Goal: Task Accomplishment & Management: Manage account settings

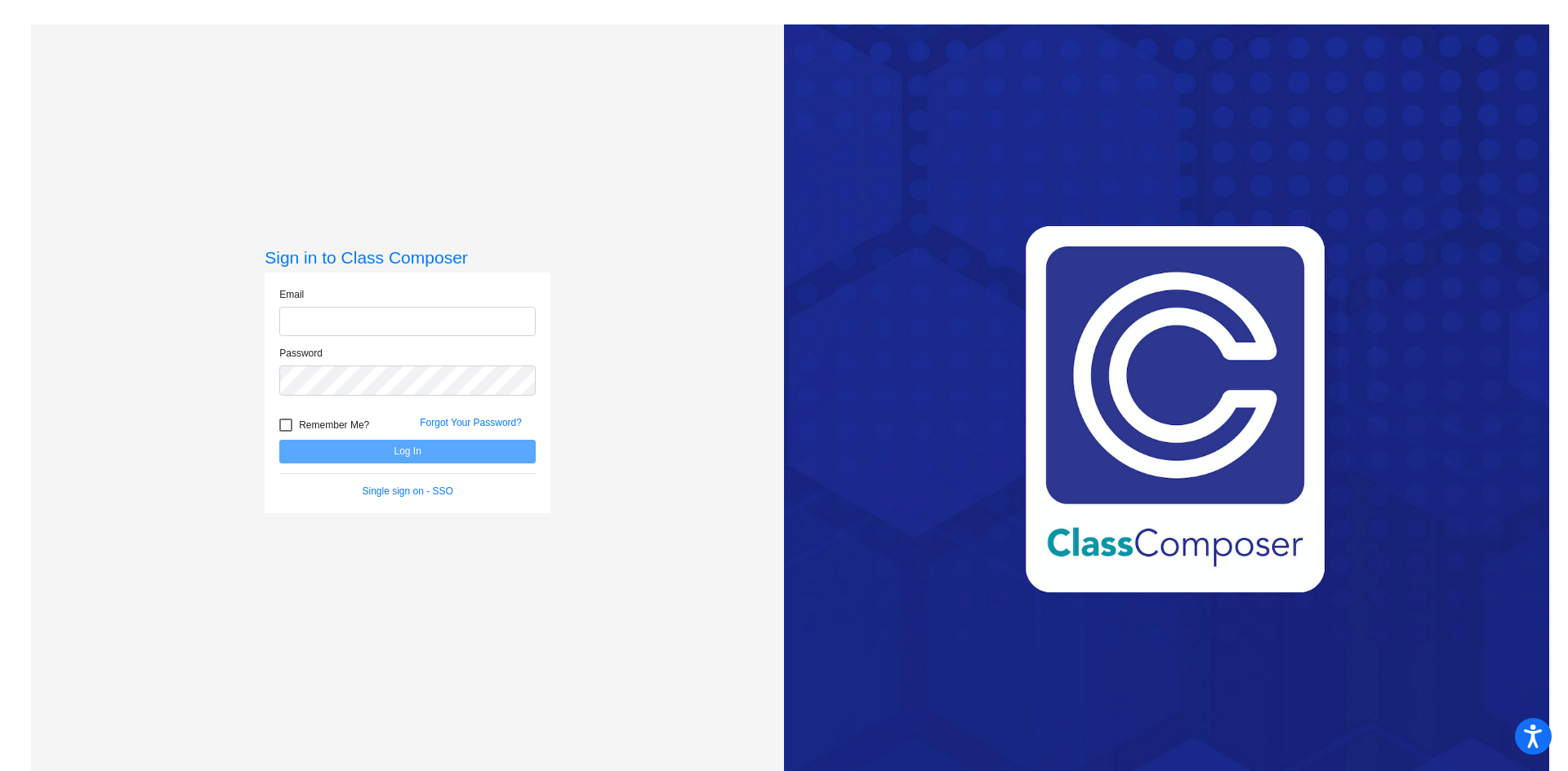
type input "[EMAIL_ADDRESS][PERSON_NAME][DOMAIN_NAME]"
click at [430, 451] on button "Log In" at bounding box center [407, 451] width 256 height 23
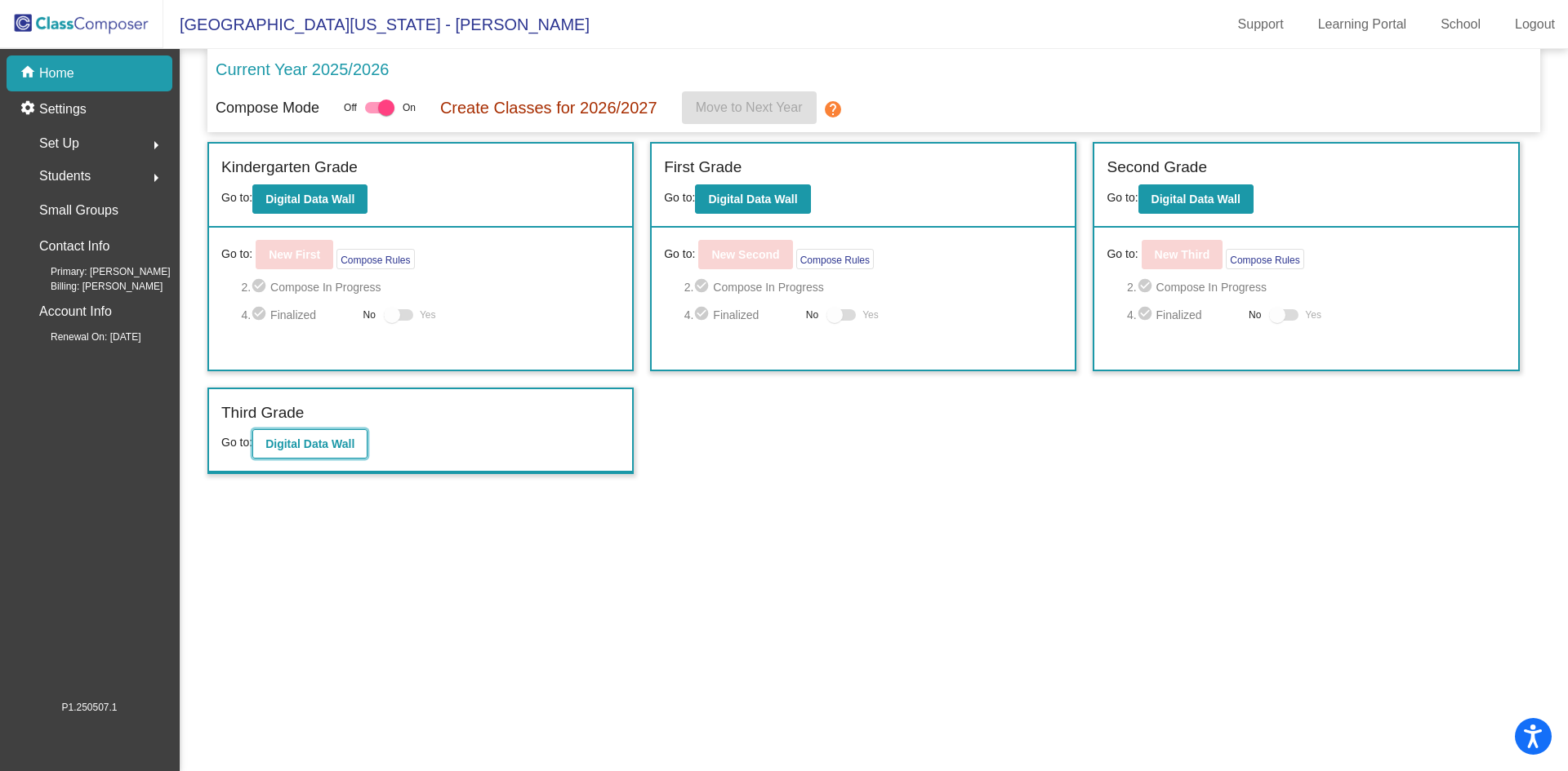
click at [312, 446] on b "Digital Data Wall" at bounding box center [310, 444] width 89 height 13
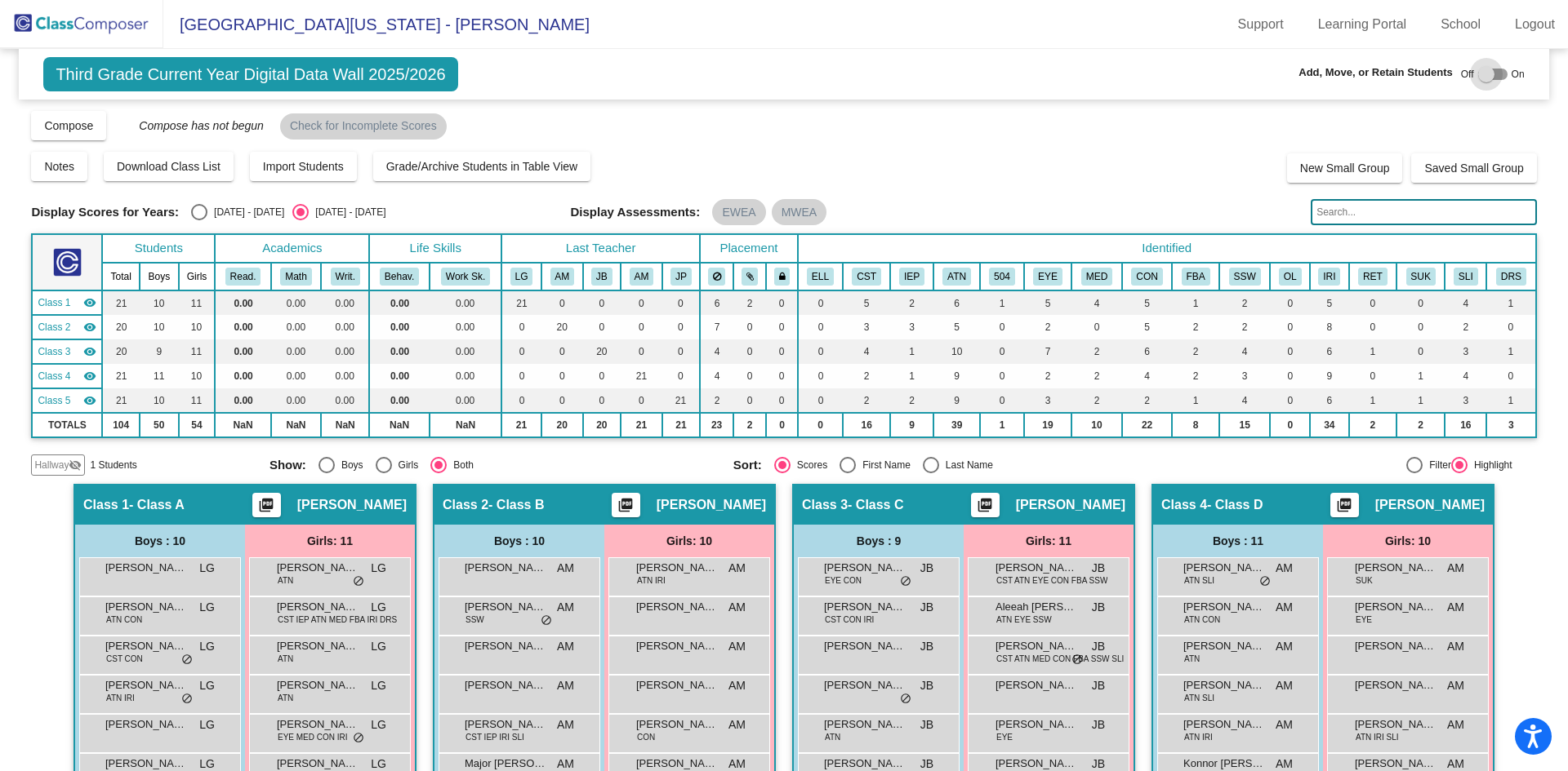
click at [1478, 73] on div at bounding box center [1486, 74] width 16 height 16
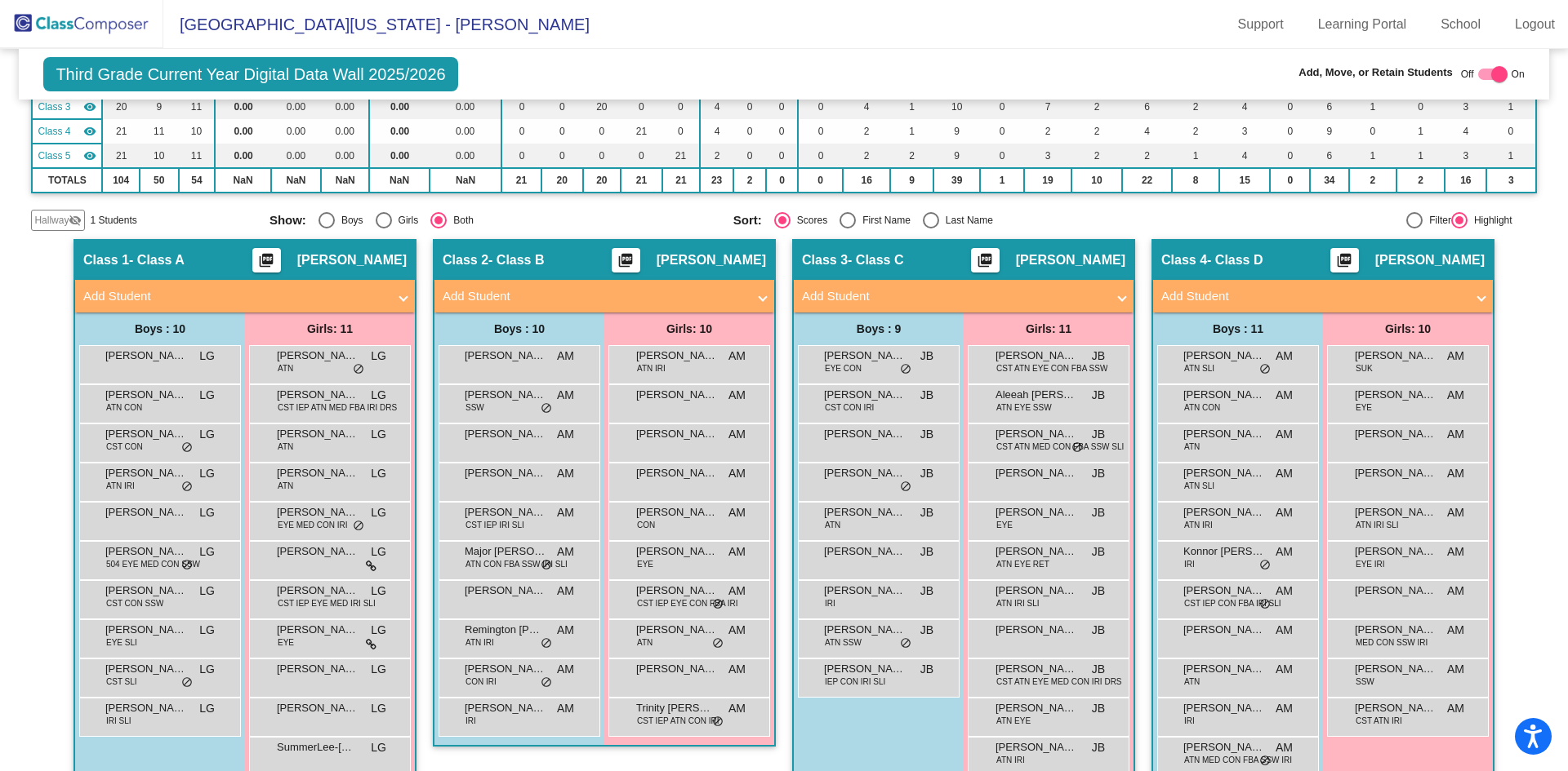
scroll to position [326, 0]
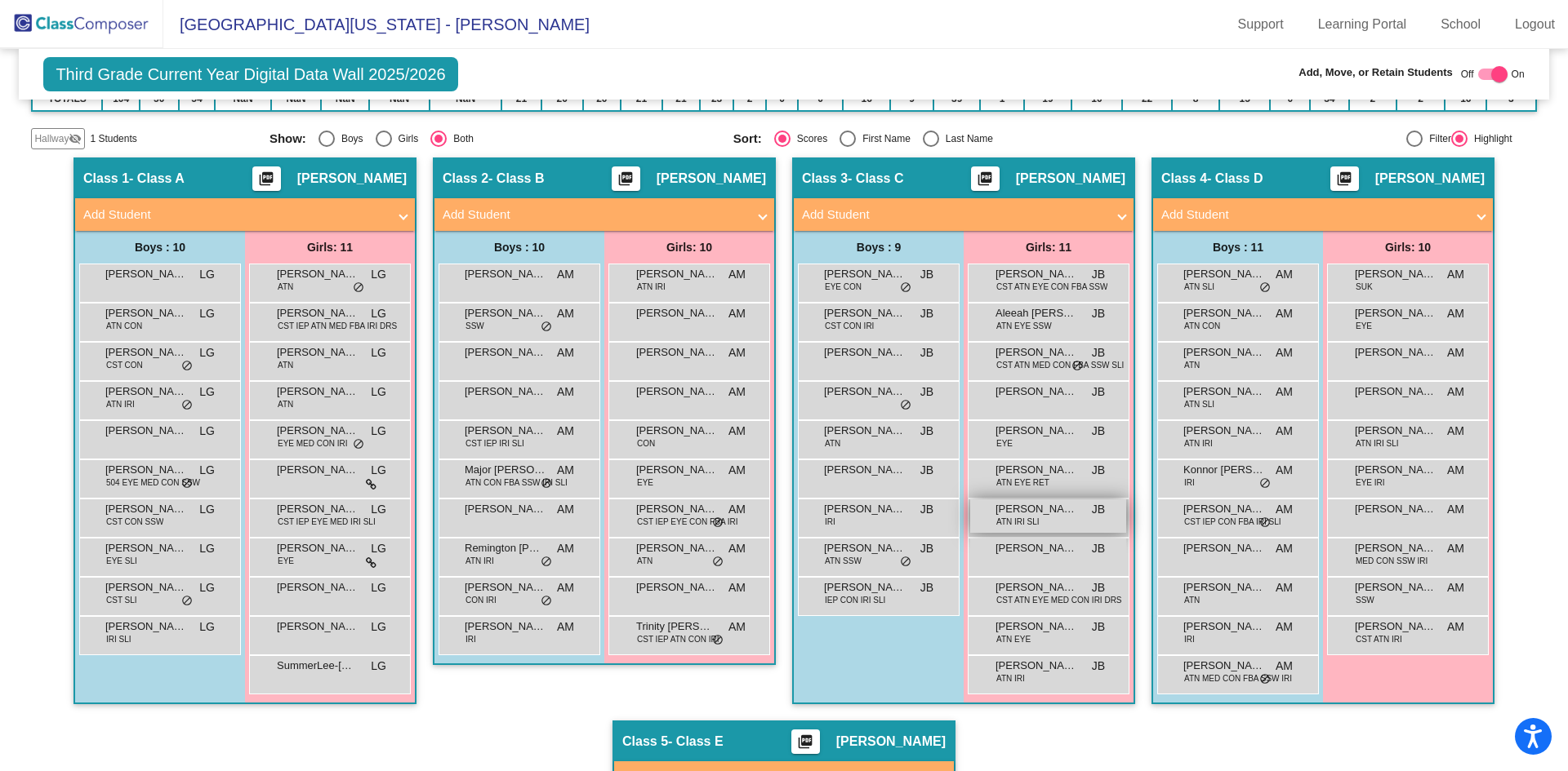
click at [1032, 518] on span "ATN IRI SLI" at bounding box center [1018, 522] width 44 height 13
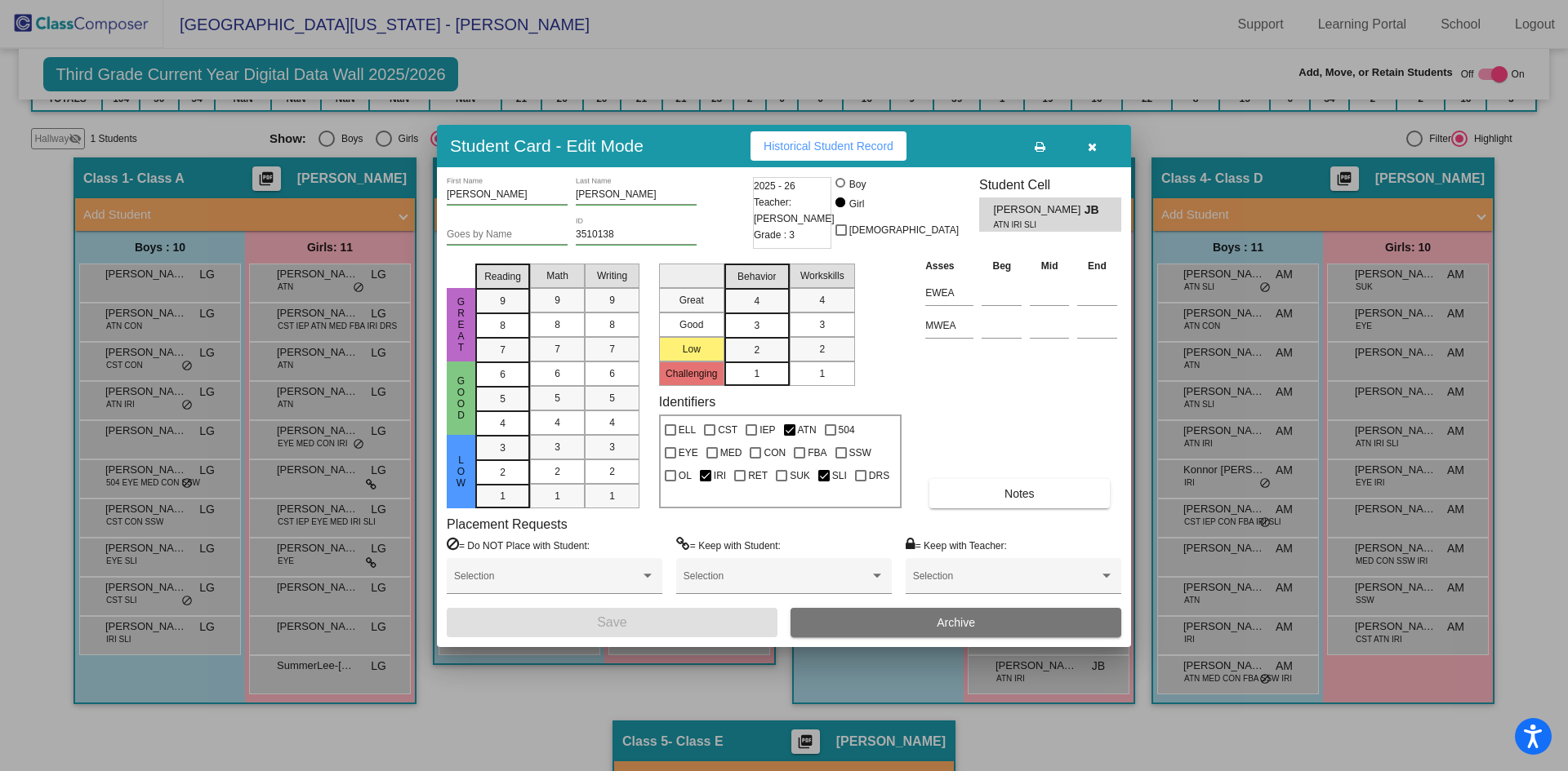
click at [1093, 143] on icon "button" at bounding box center [1092, 147] width 9 height 12
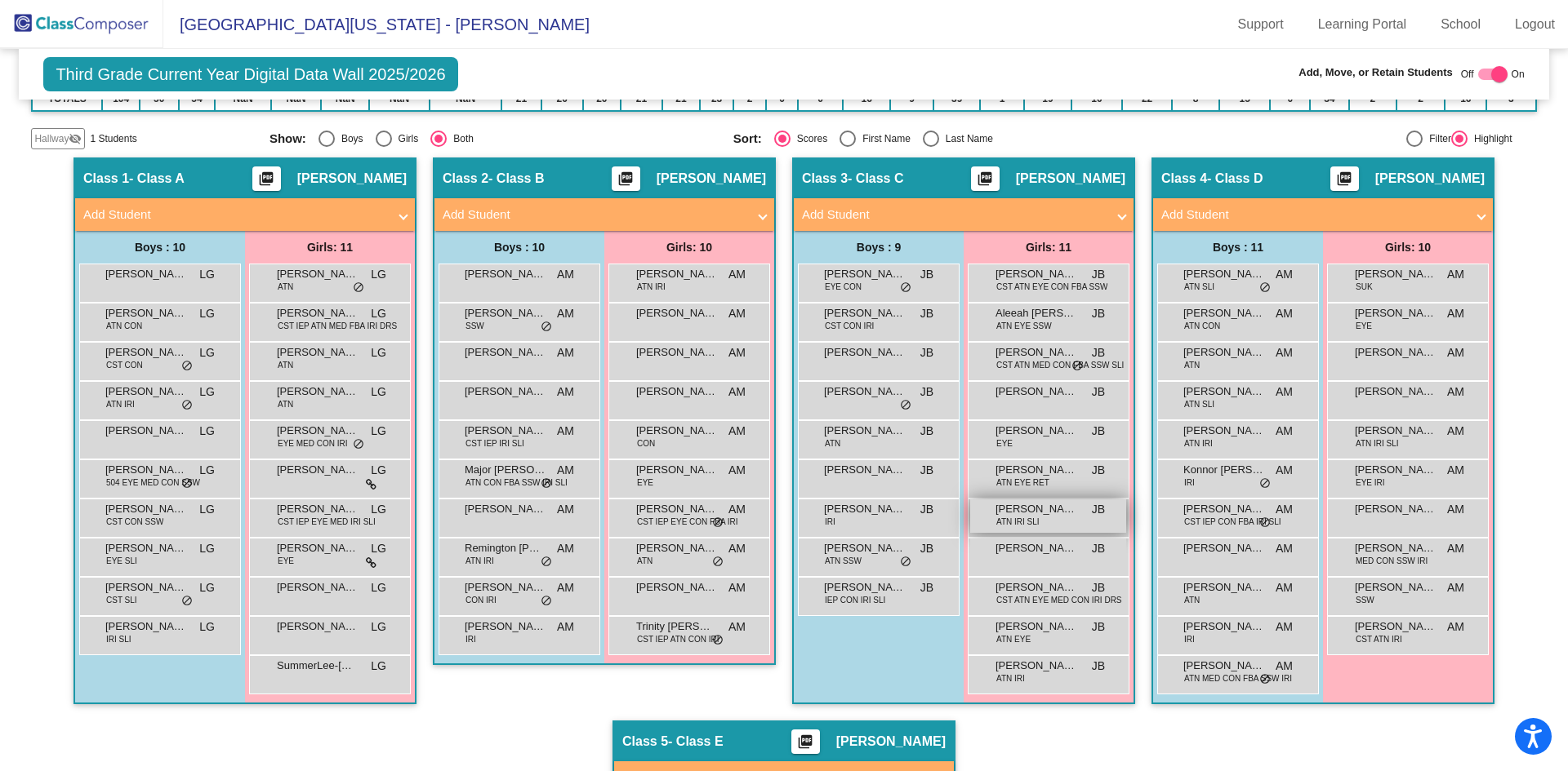
click at [1053, 513] on span "Jennie Baughman" at bounding box center [1036, 508] width 81 height 16
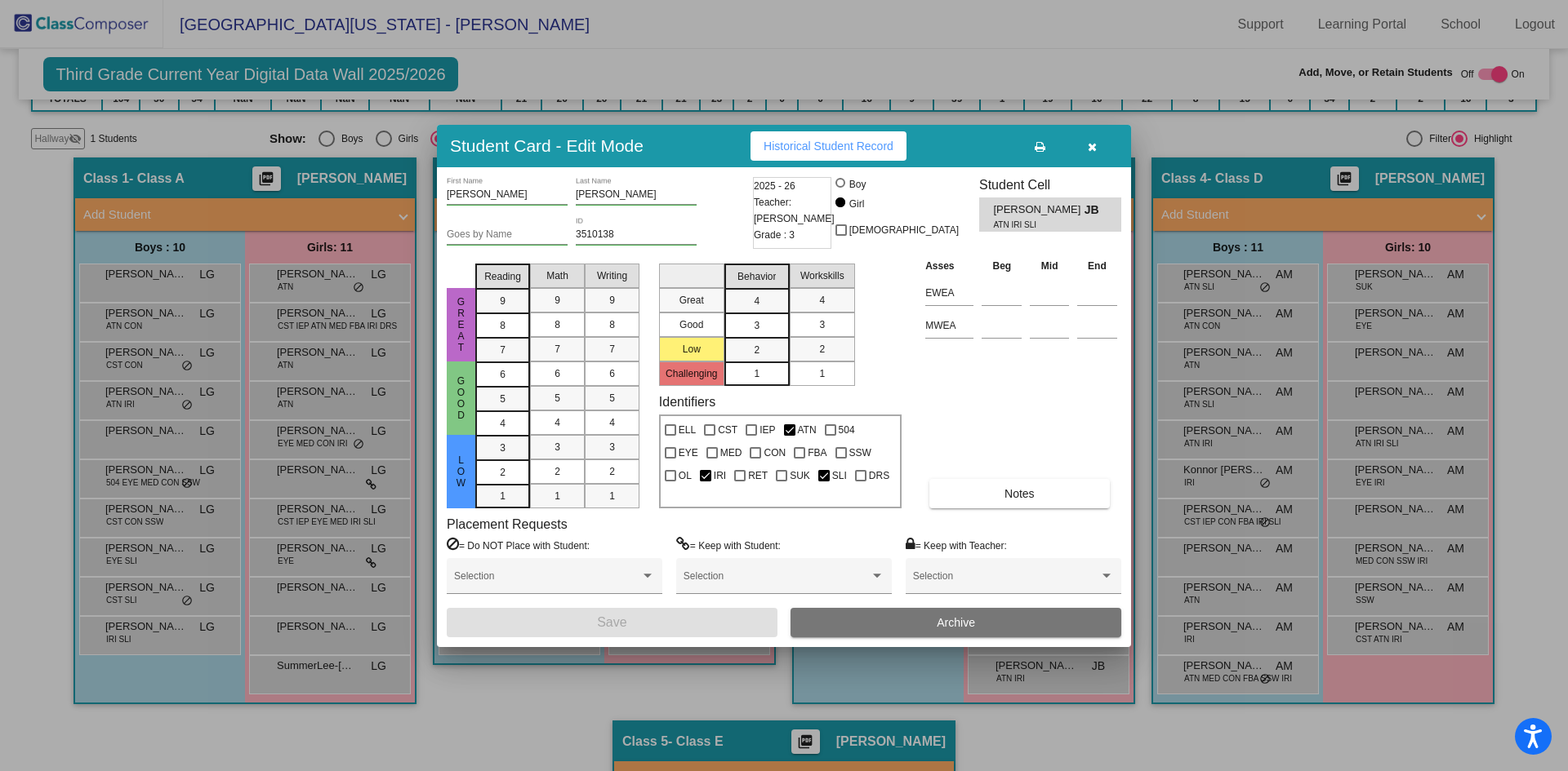
click at [1092, 145] on icon "button" at bounding box center [1092, 147] width 9 height 12
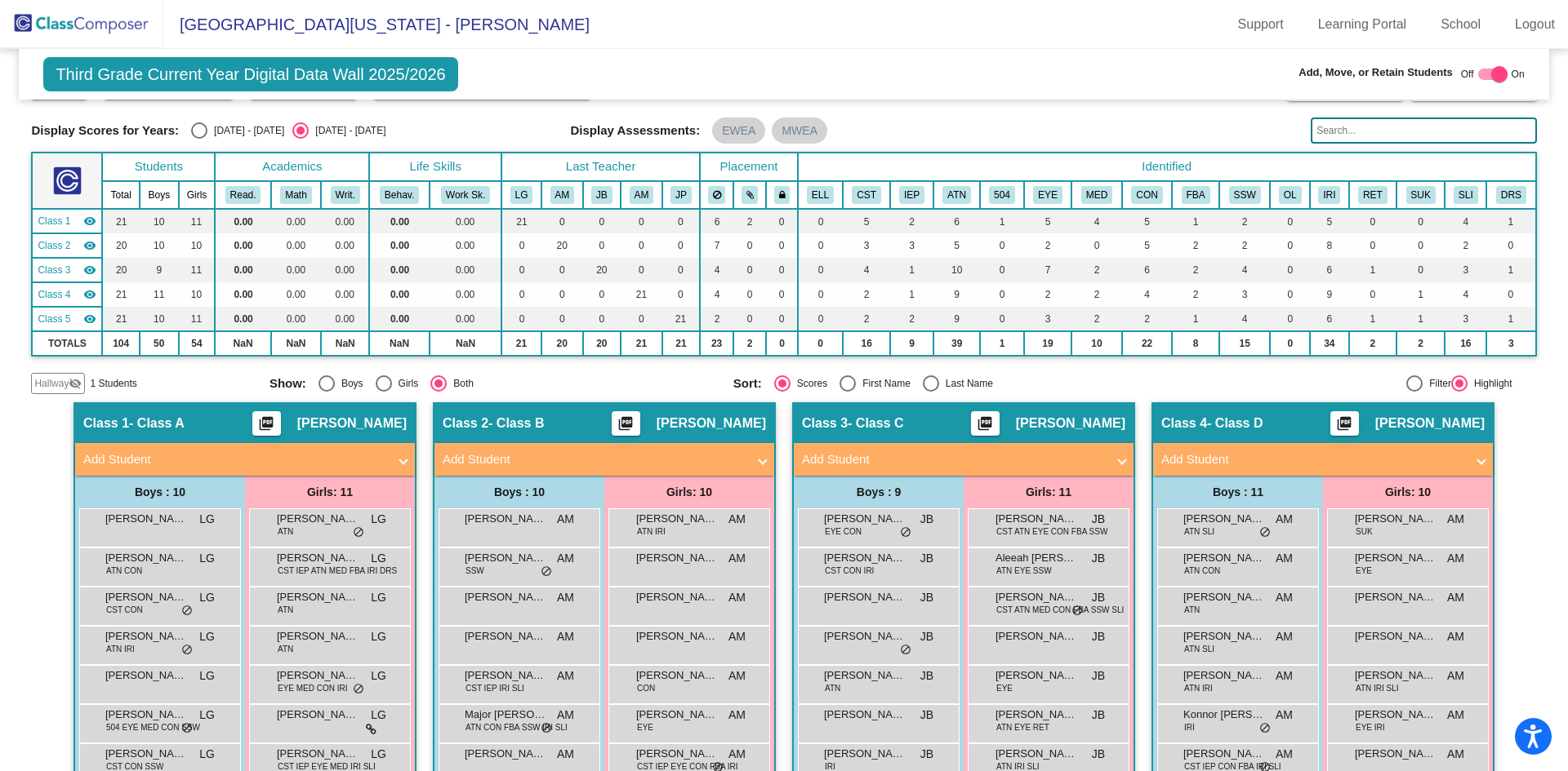
scroll to position [0, 0]
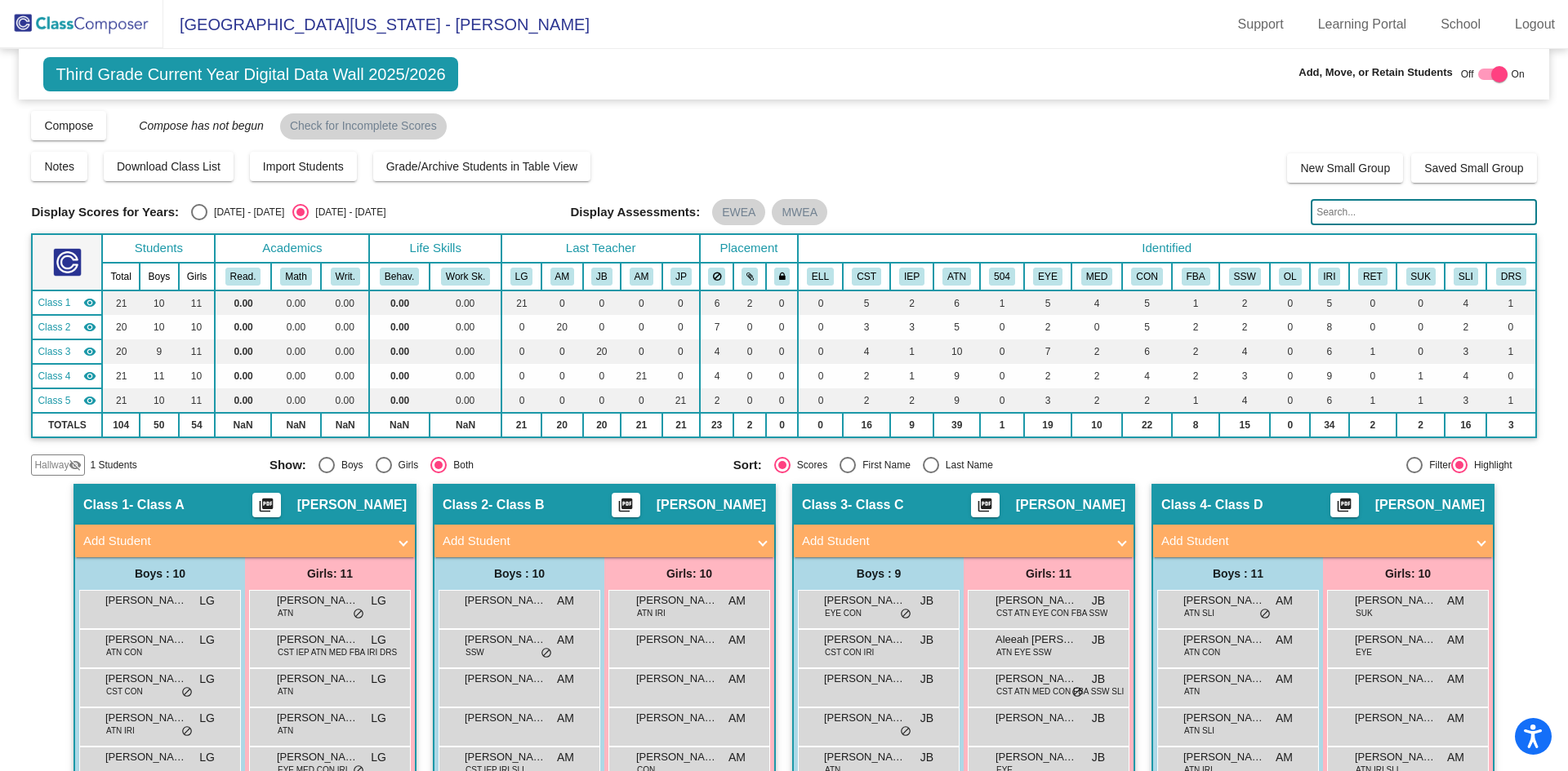
click at [52, 463] on span "Hallway" at bounding box center [51, 466] width 34 height 15
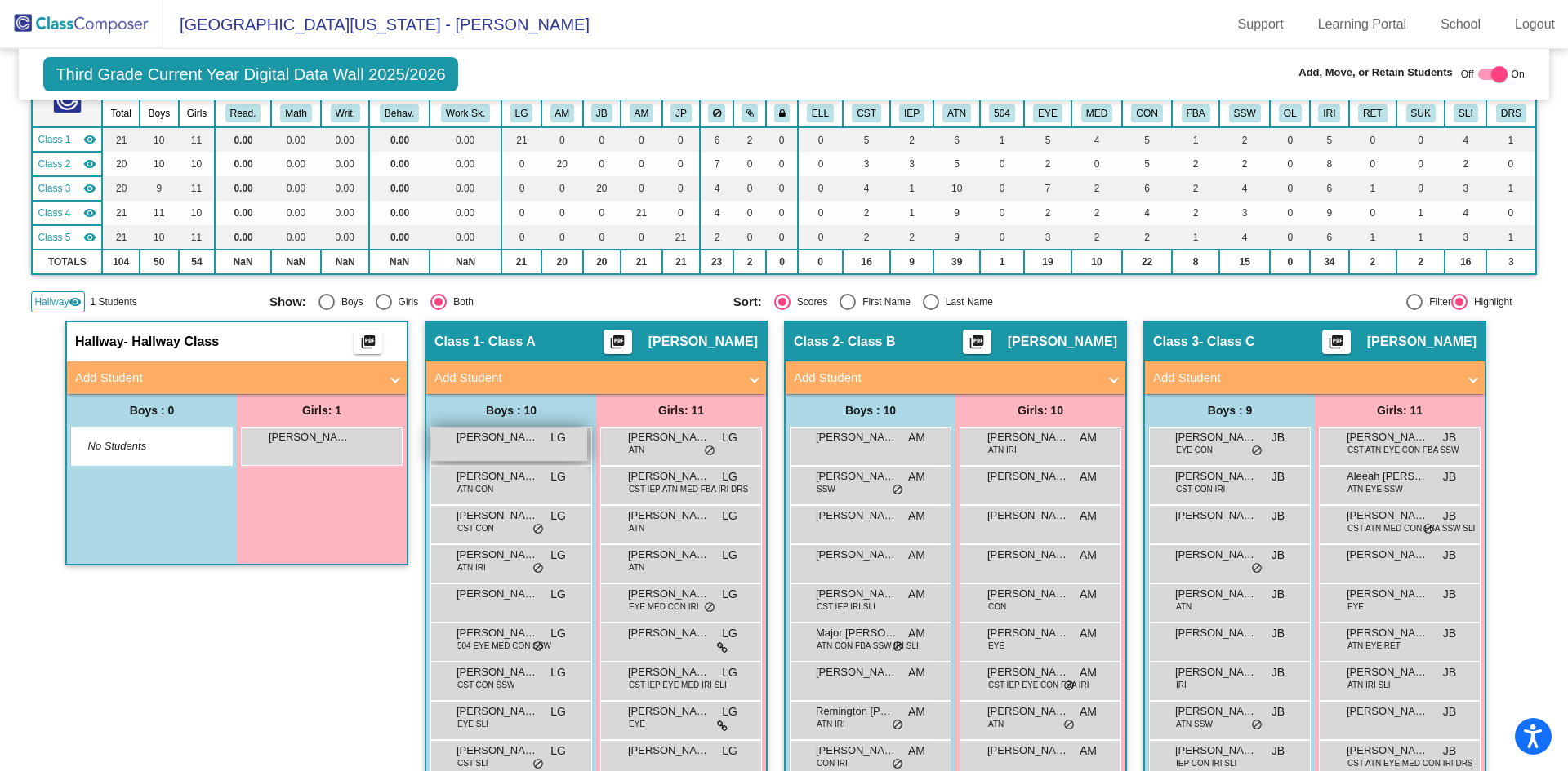
scroll to position [245, 0]
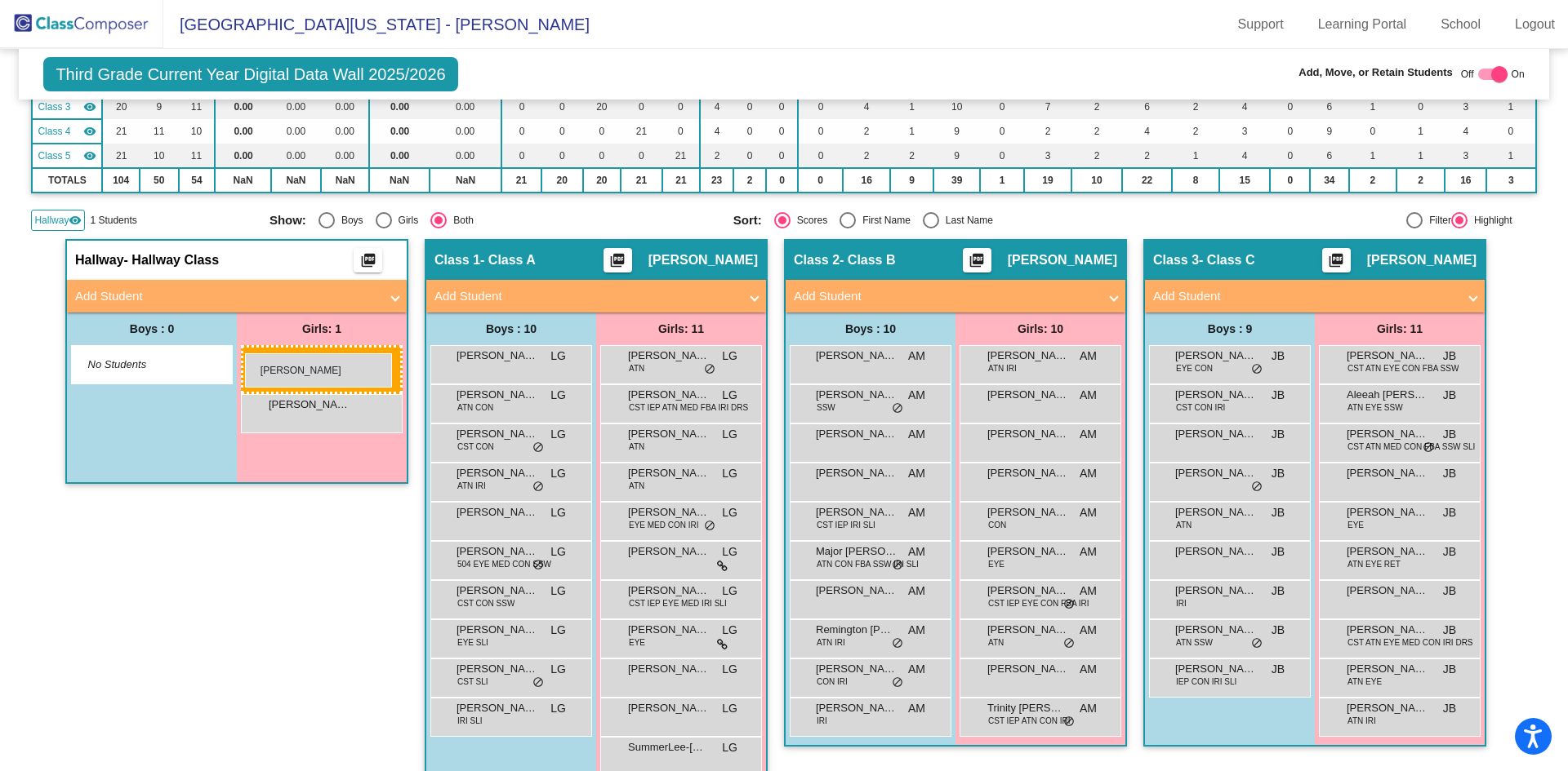
drag, startPoint x: 1349, startPoint y: 602, endPoint x: 245, endPoint y: 353, distance: 1131.7
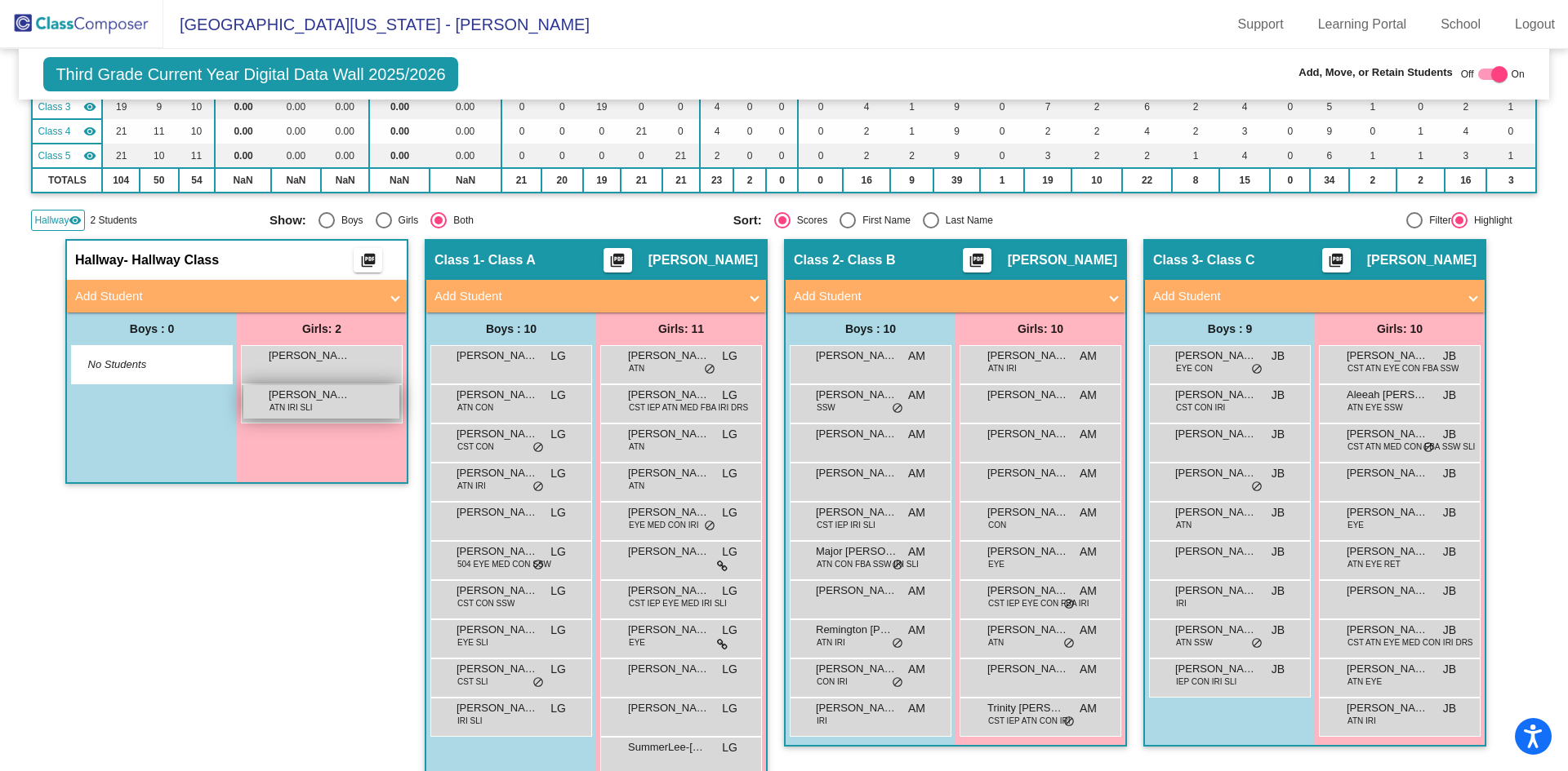
click at [280, 402] on span "ATN IRI SLI" at bounding box center [291, 408] width 44 height 13
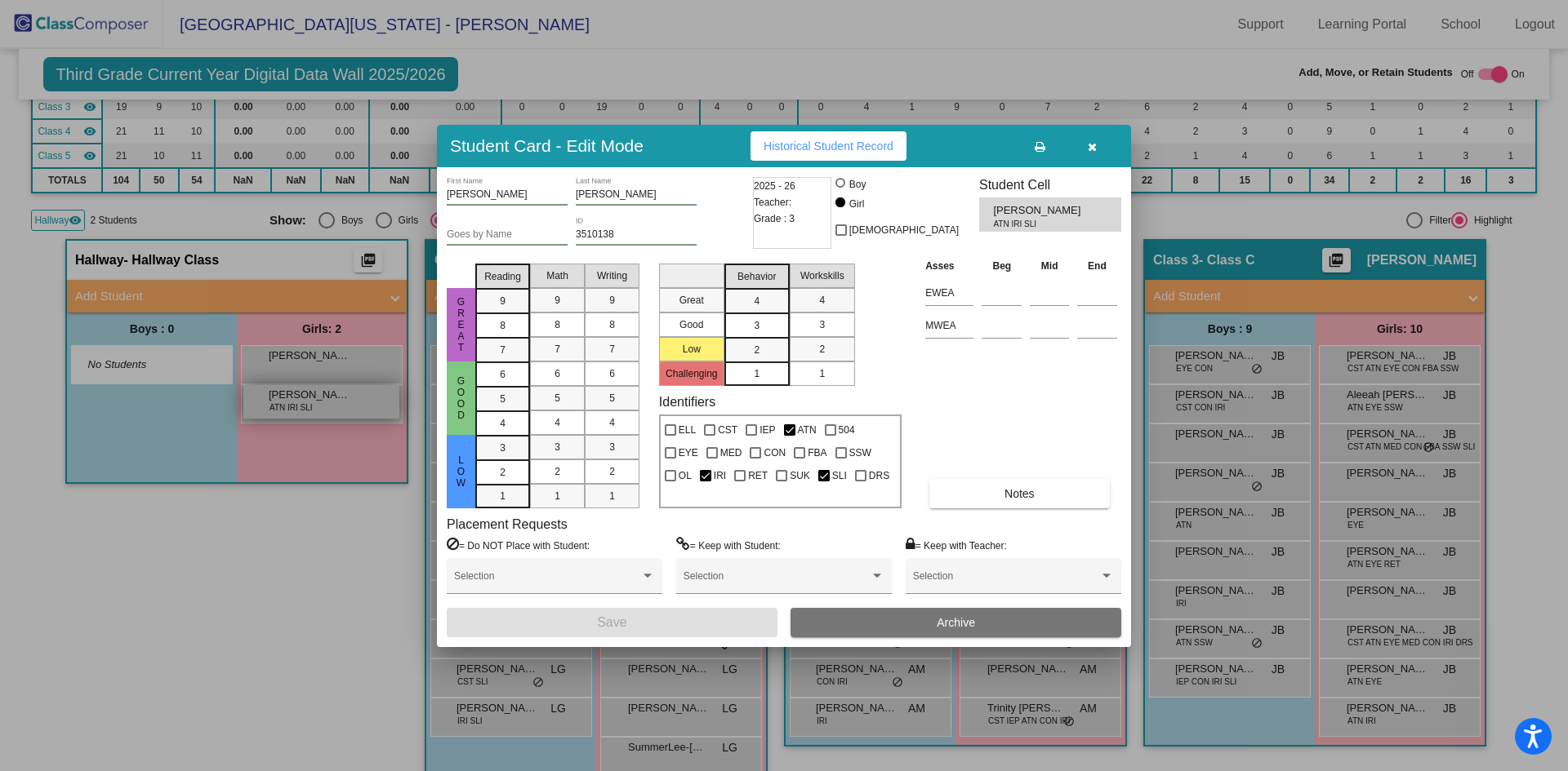
click at [280, 402] on div at bounding box center [784, 385] width 1568 height 771
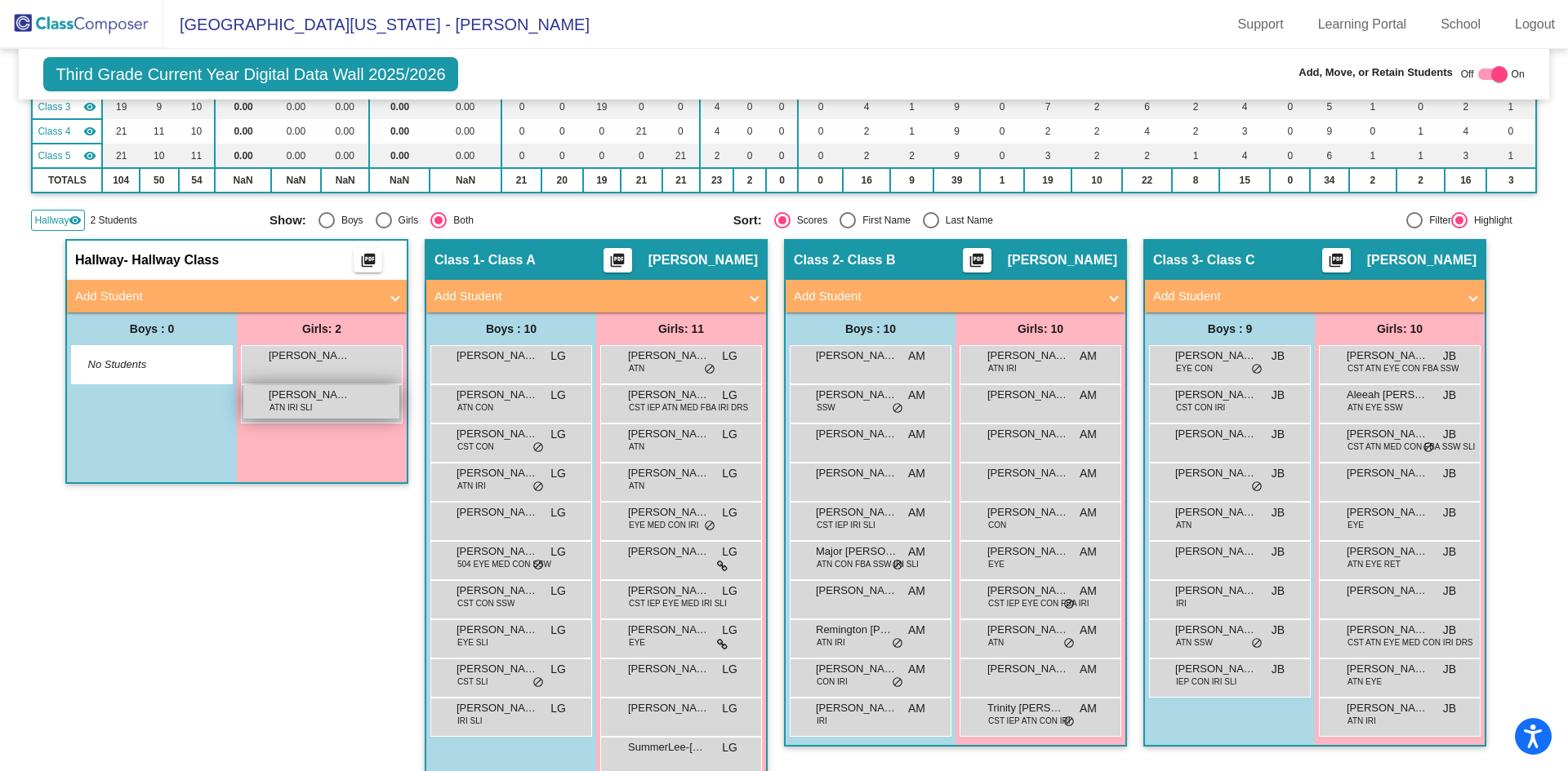
click at [280, 402] on span "ATN IRI SLI" at bounding box center [291, 408] width 44 height 13
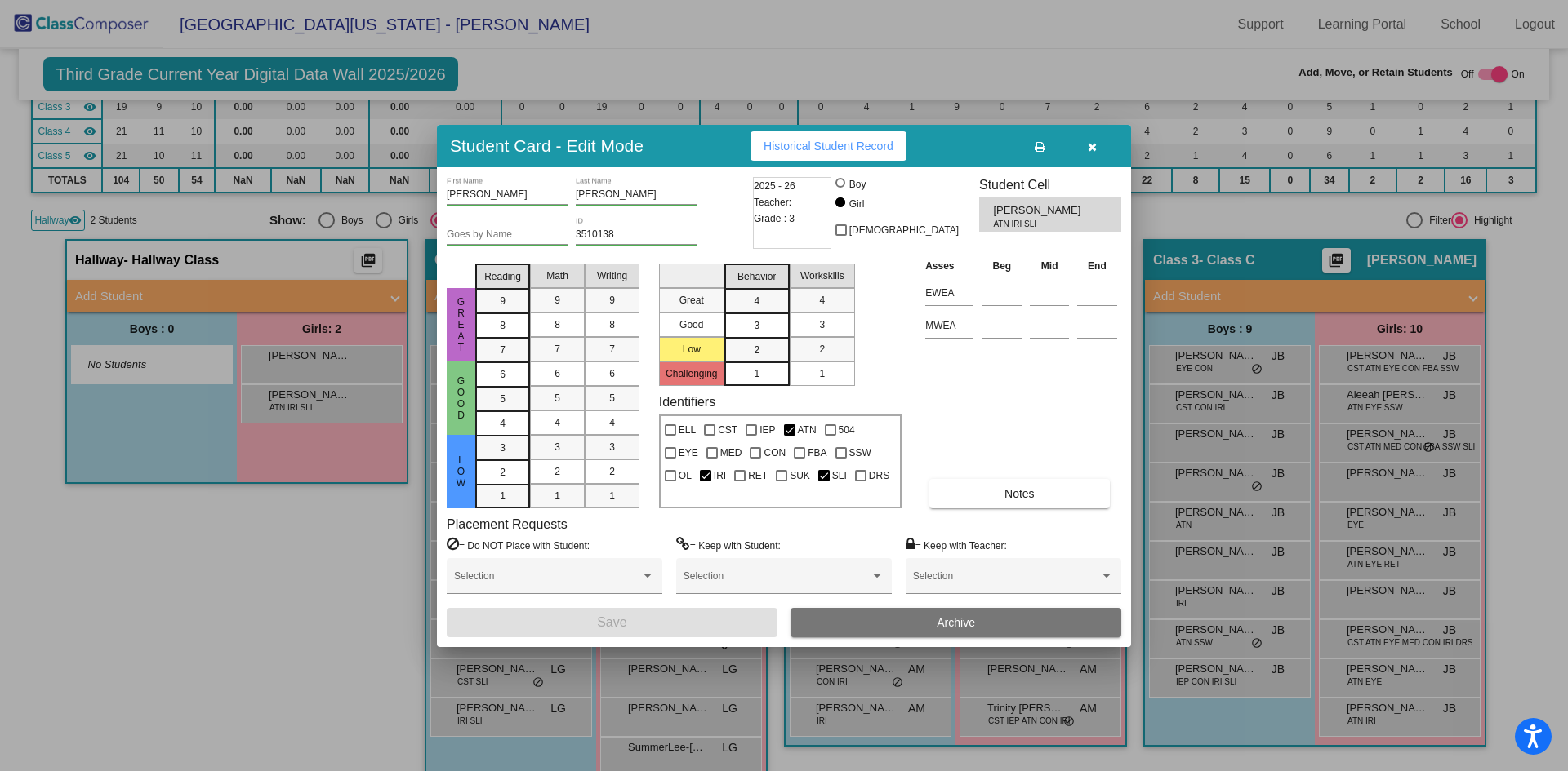
click at [292, 518] on div at bounding box center [784, 385] width 1568 height 771
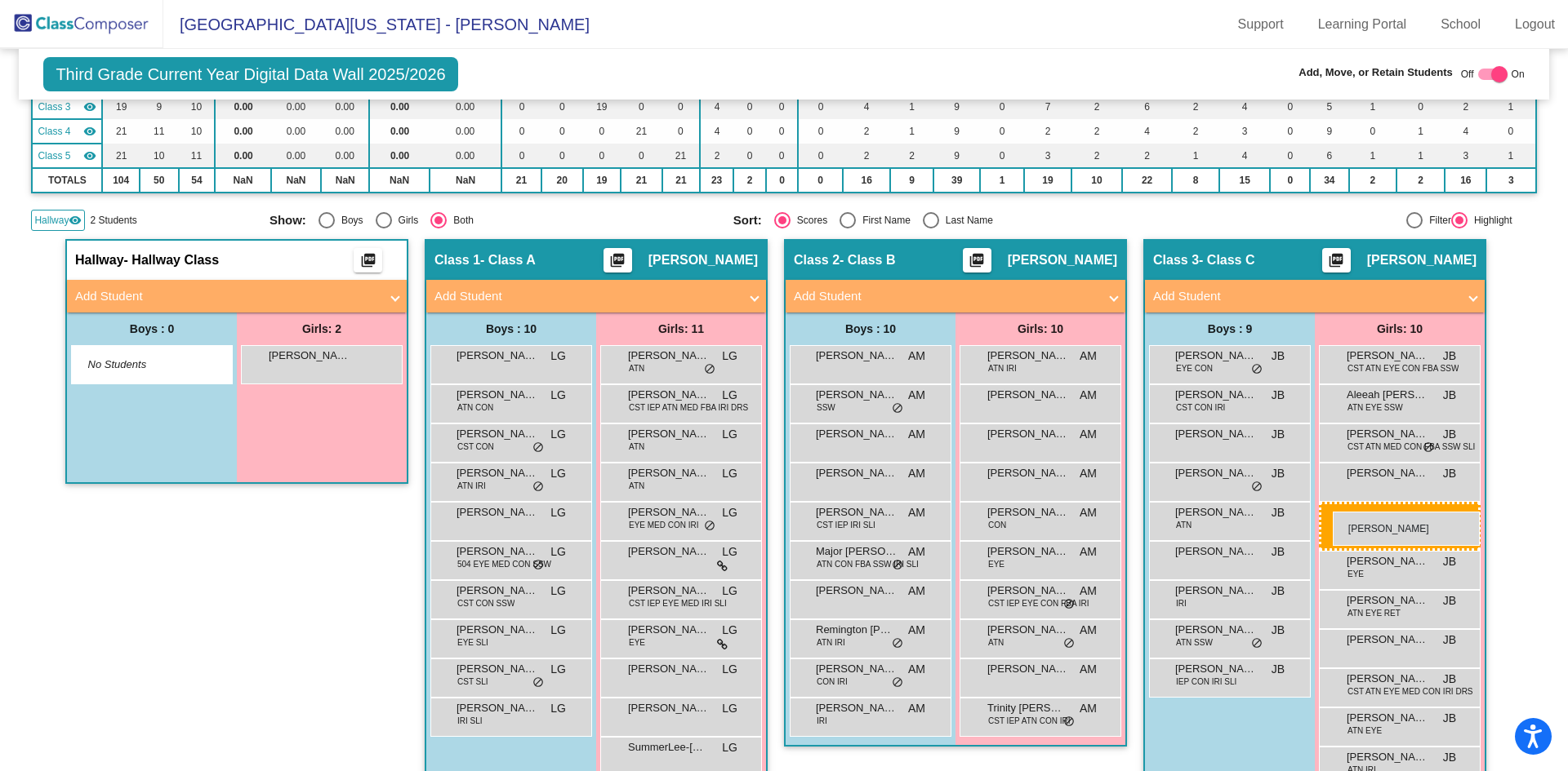
drag, startPoint x: 284, startPoint y: 401, endPoint x: 1332, endPoint y: 512, distance: 1053.9
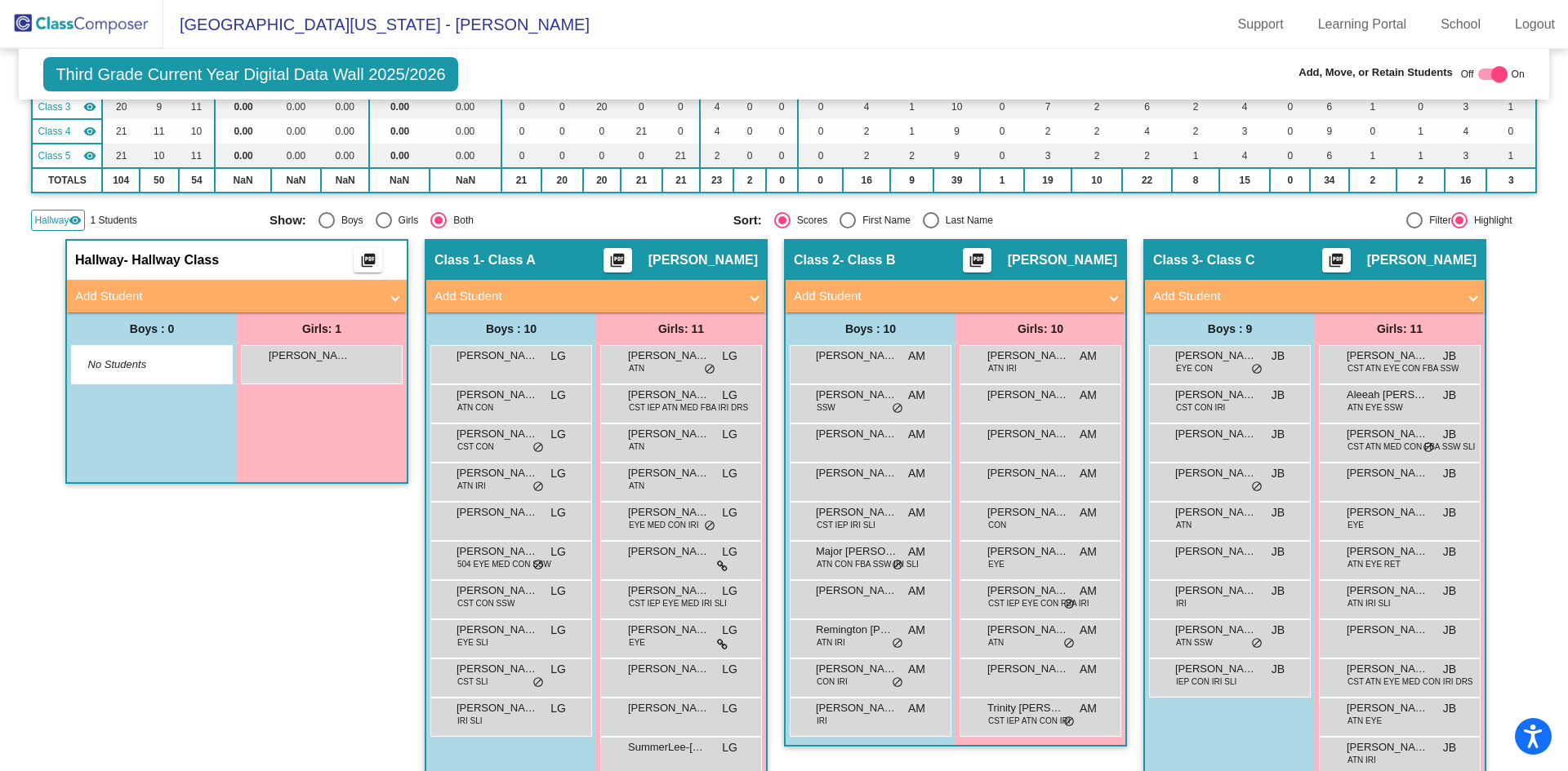
click at [1491, 75] on div at bounding box center [1498, 74] width 16 height 16
checkbox input "false"
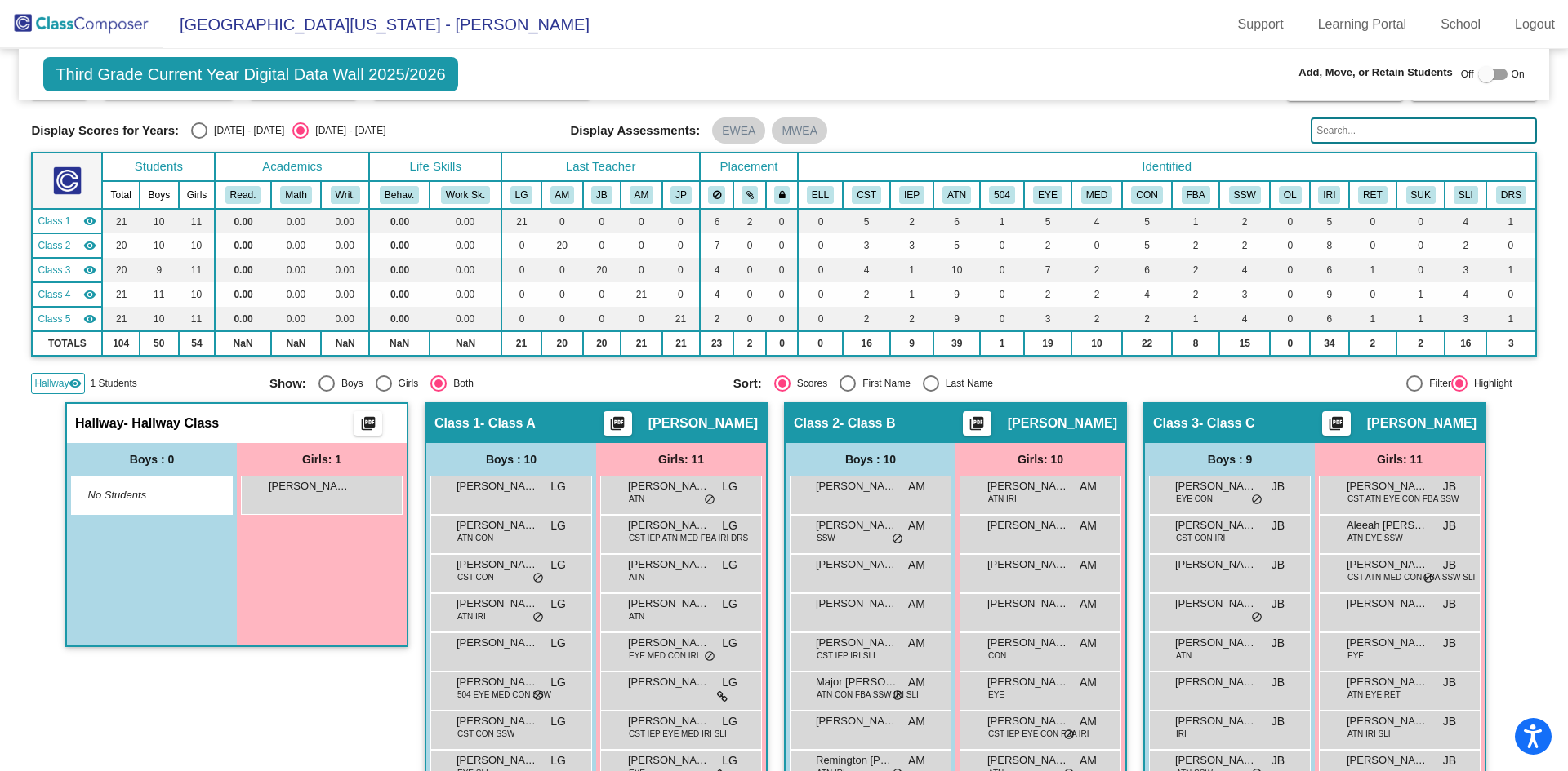
scroll to position [0, 0]
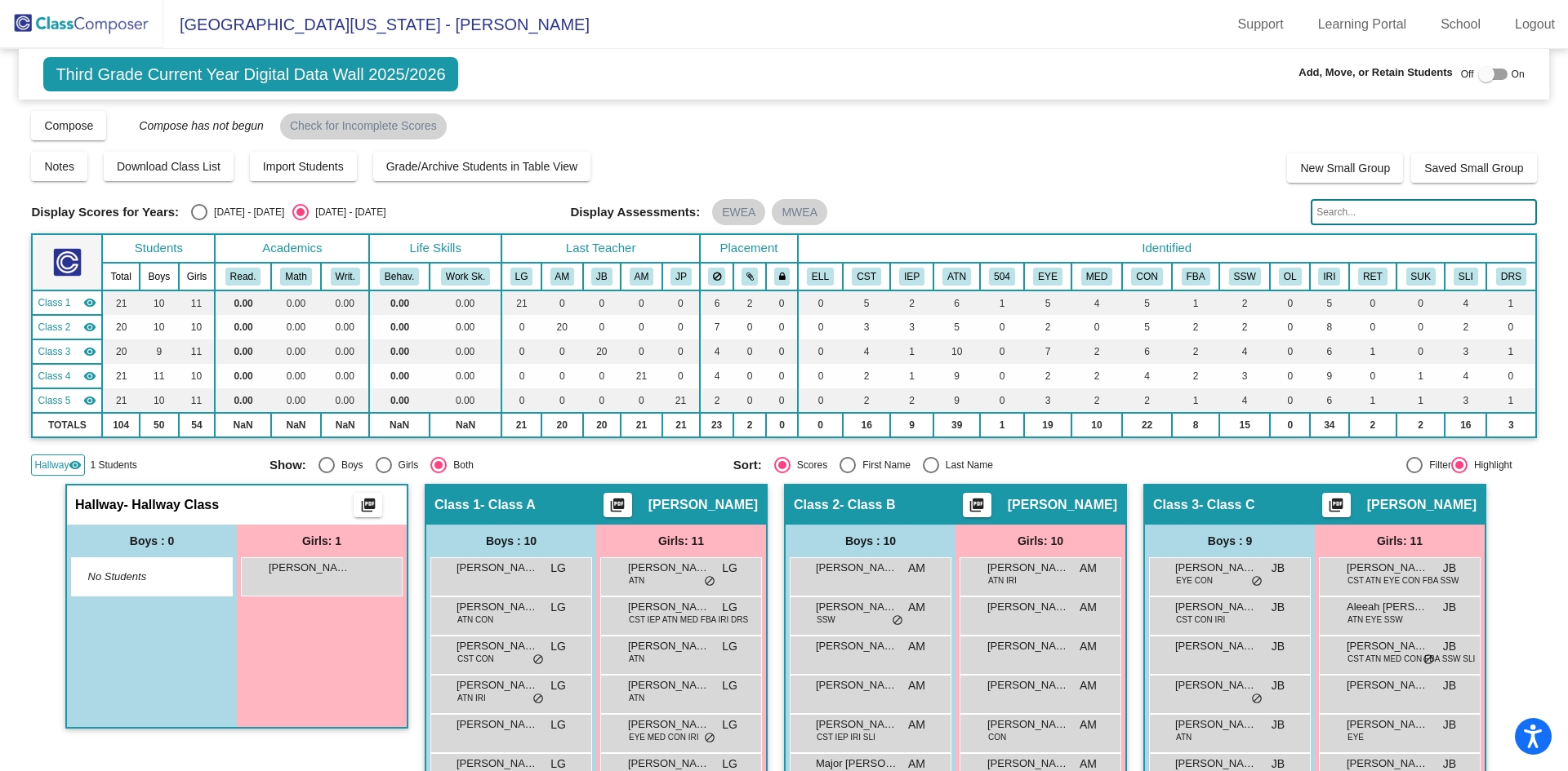
click at [92, 24] on img at bounding box center [81, 23] width 164 height 48
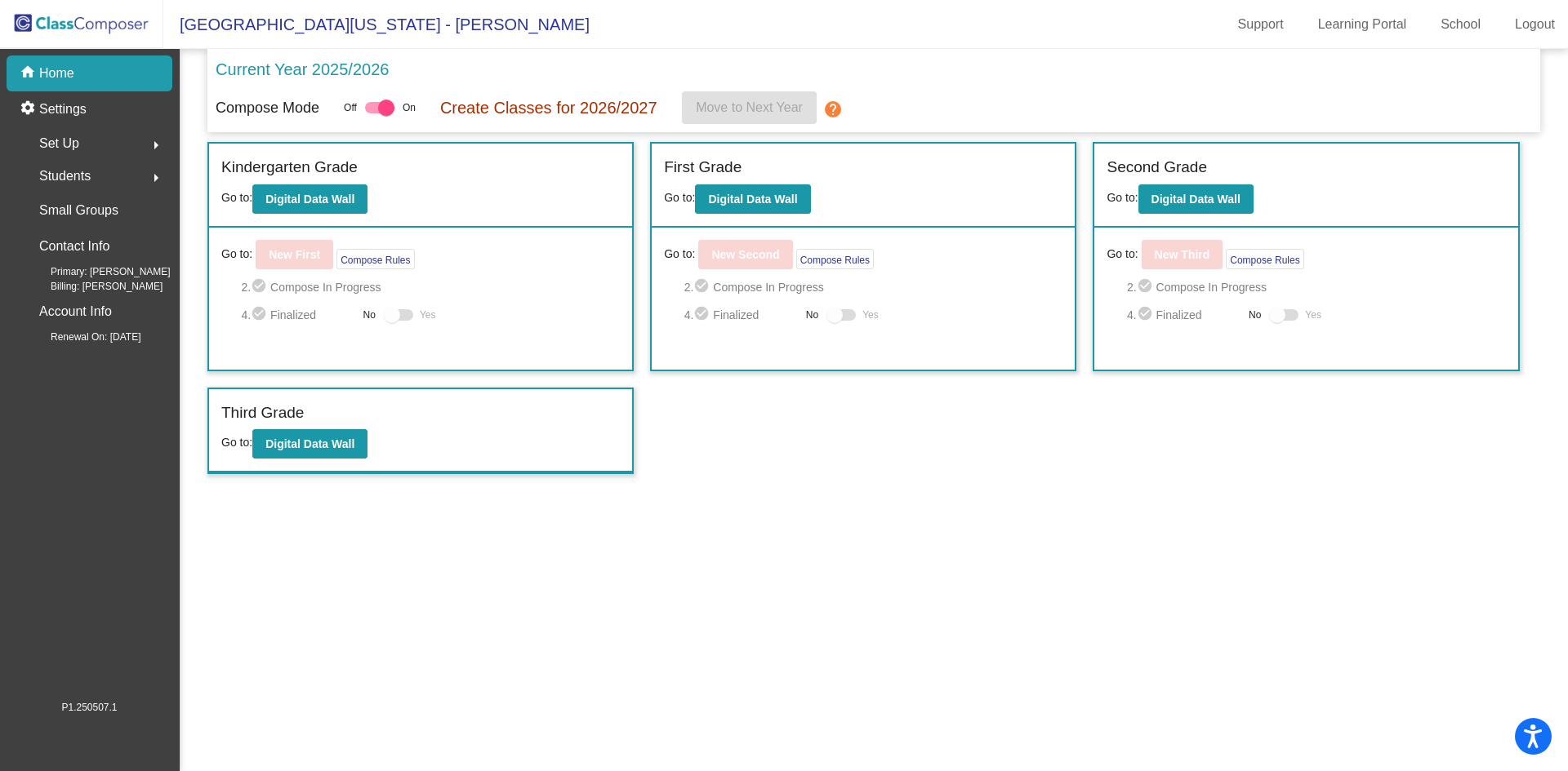
click at [71, 174] on span "Students" at bounding box center [65, 175] width 51 height 23
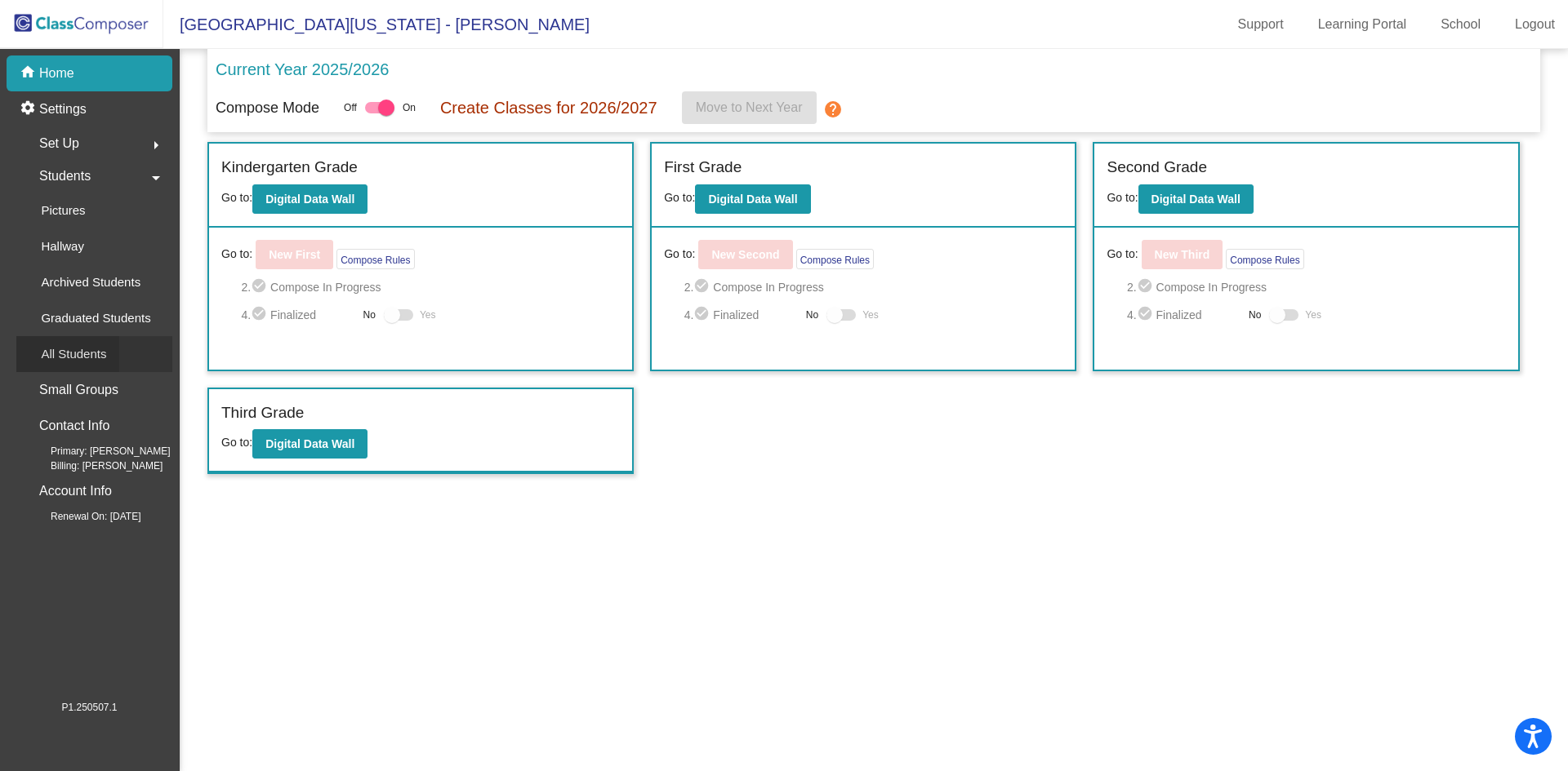
click at [71, 348] on p "All Students" at bounding box center [74, 353] width 65 height 19
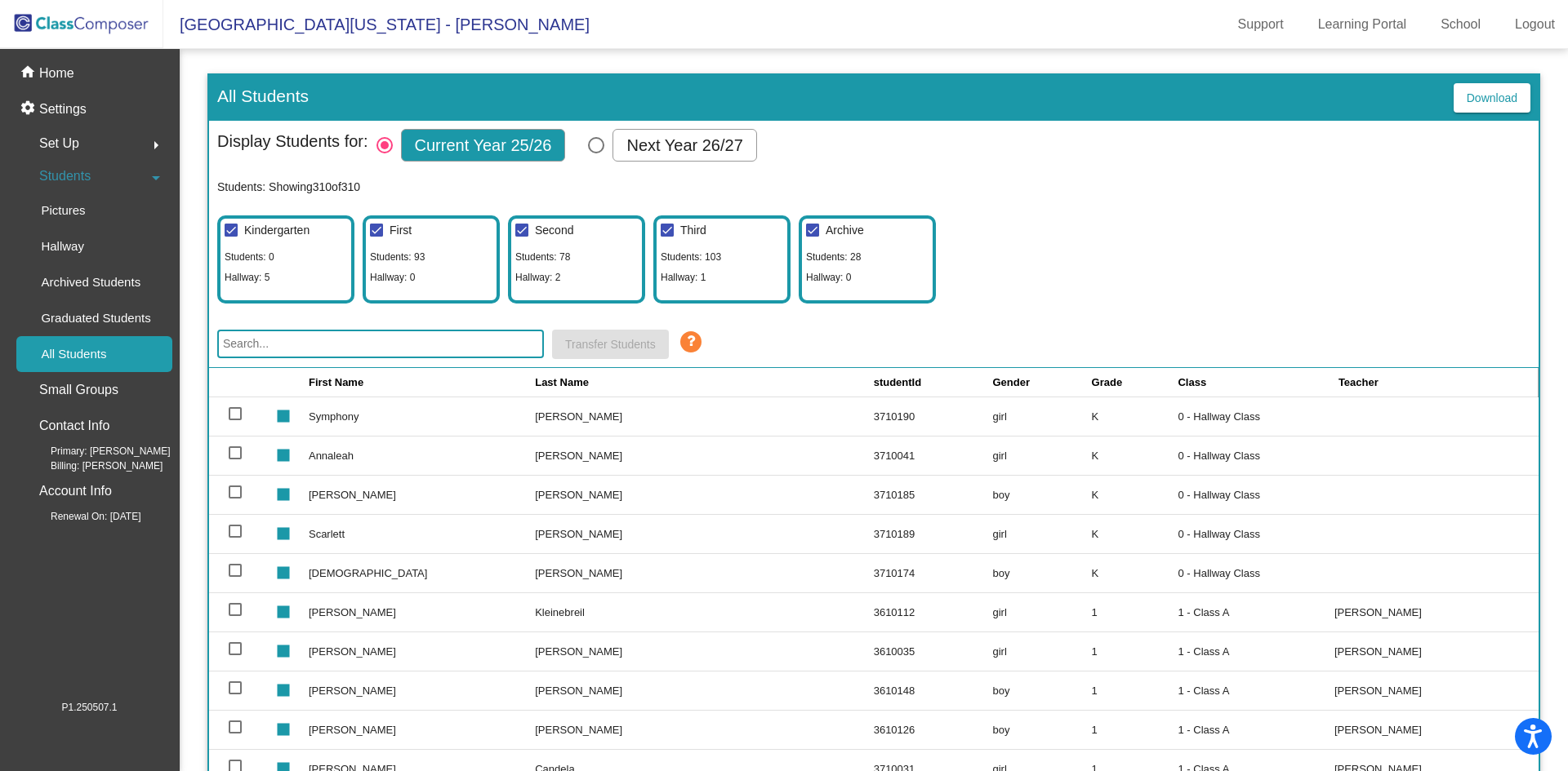
click at [693, 266] on div "Third Students: 103 Hallway: 1" at bounding box center [721, 259] width 137 height 88
click at [433, 343] on input "text" at bounding box center [380, 344] width 327 height 29
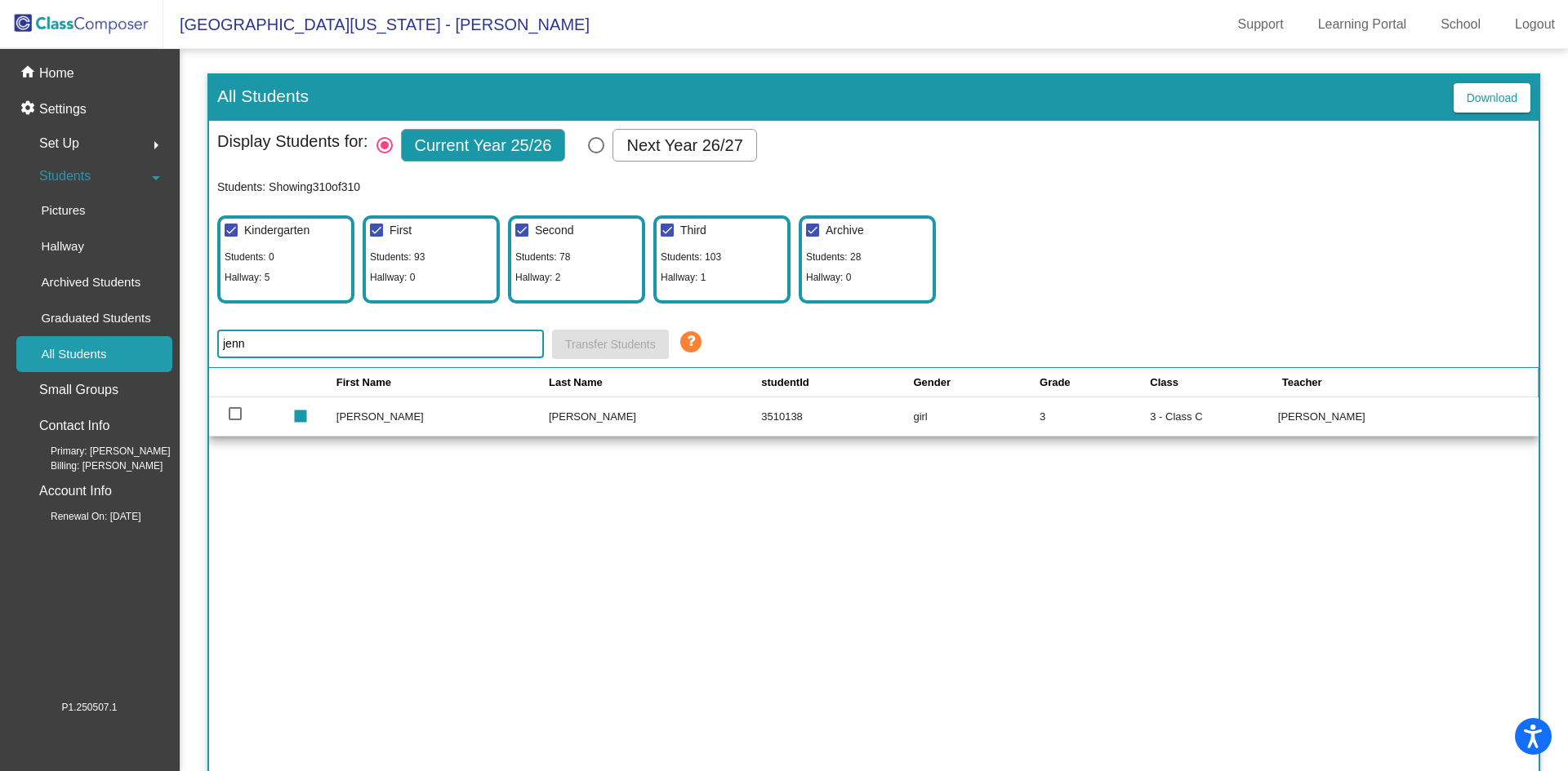
type input "jenn"
click at [235, 413] on div at bounding box center [235, 414] width 13 height 13
click at [235, 420] on input "select row 241" at bounding box center [234, 420] width 1 height 1
checkbox input "true"
click at [605, 345] on span "Transfer Students" at bounding box center [610, 345] width 91 height 13
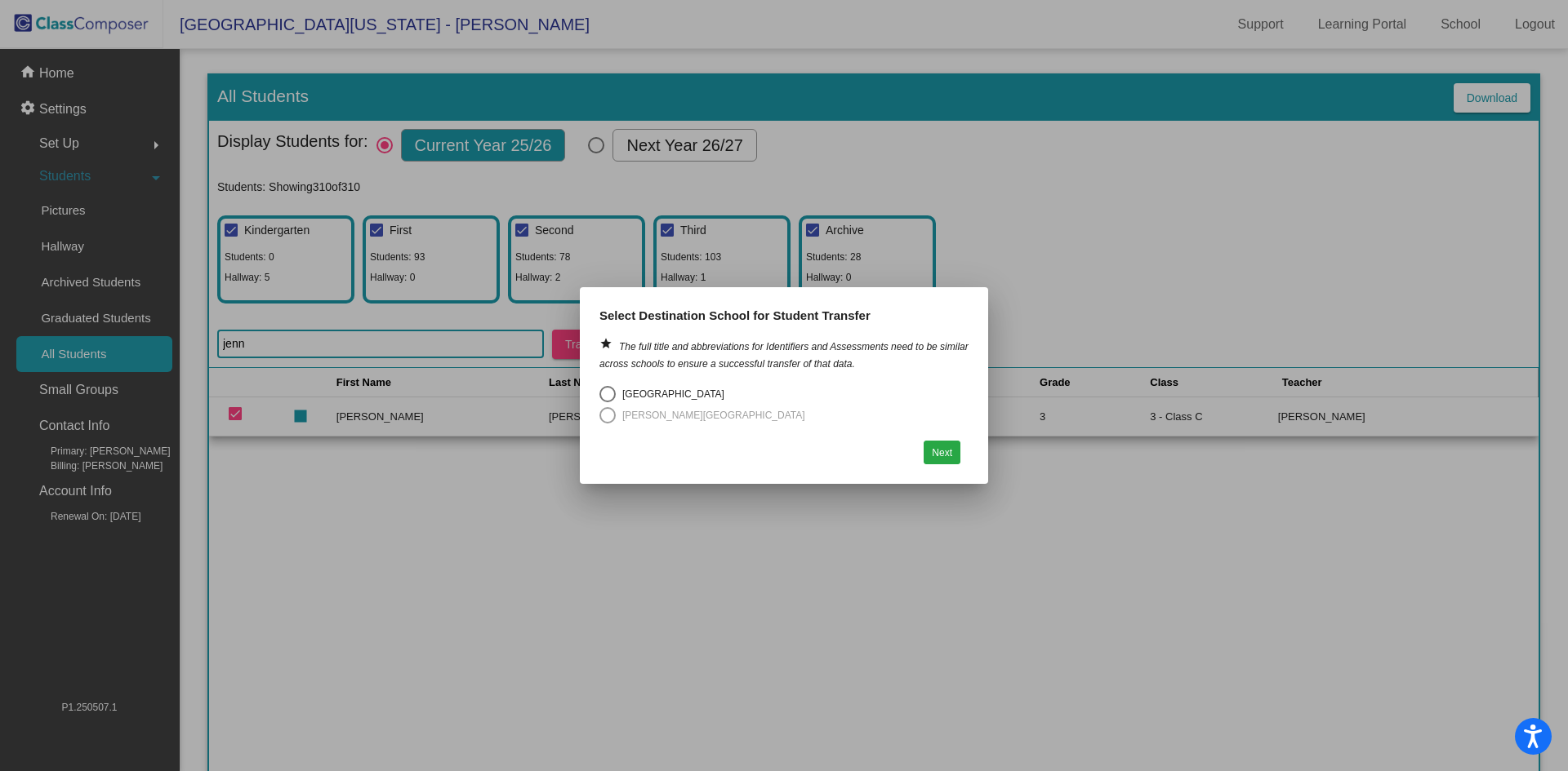
click at [604, 393] on div "Select an option" at bounding box center [607, 393] width 16 height 16
click at [607, 403] on input "South Maple Elementary" at bounding box center [607, 403] width 1 height 1
radio input "true"
click at [943, 451] on button "Next" at bounding box center [942, 452] width 37 height 23
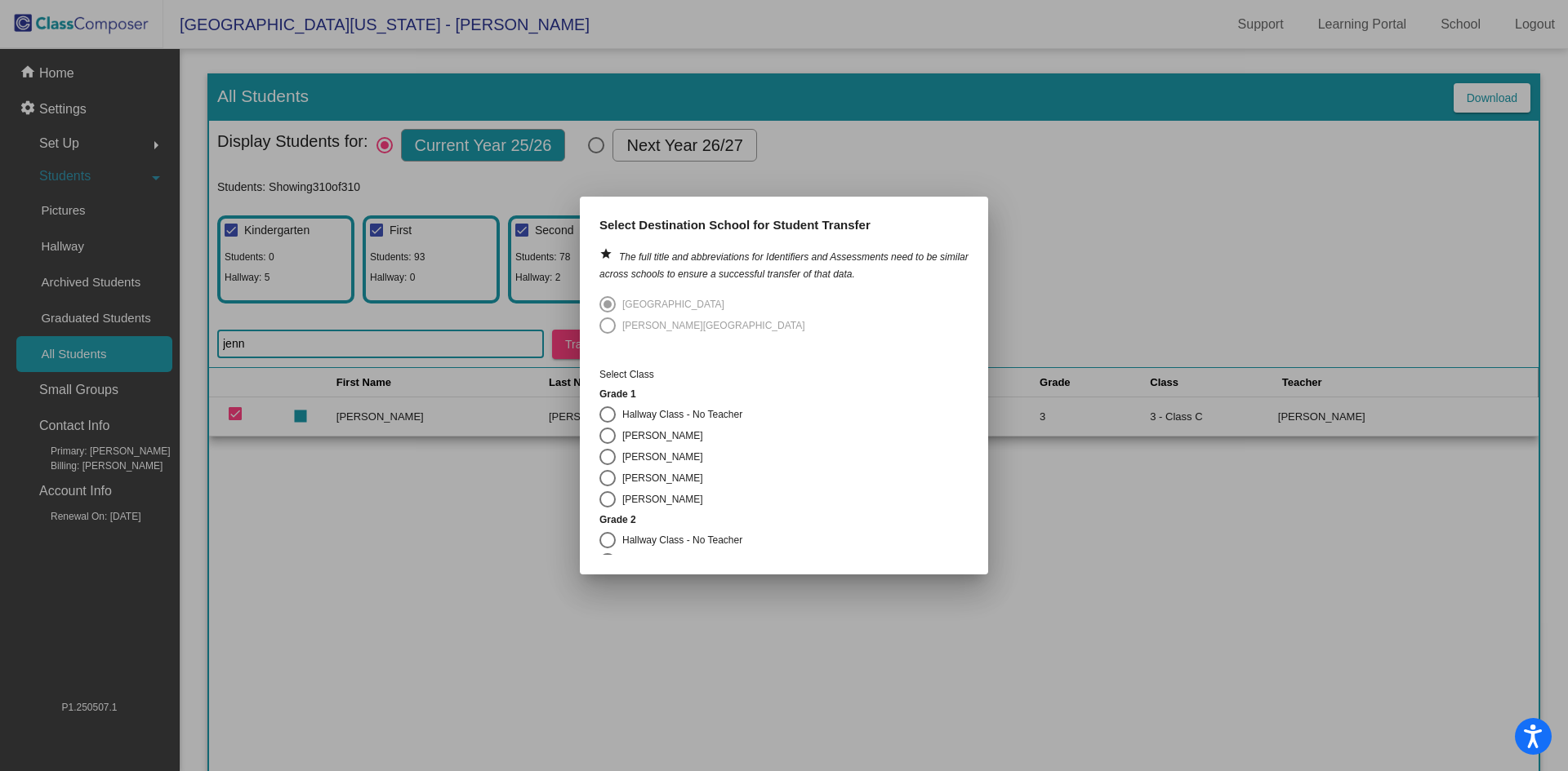
click at [608, 414] on div "Select an option" at bounding box center [608, 414] width 0 height 0
click at [607, 423] on input "Hallway Class - No Teacher" at bounding box center [607, 423] width 1 height 1
radio input "true"
click at [747, 543] on button "Transfer Students" at bounding box center [752, 543] width 94 height 23
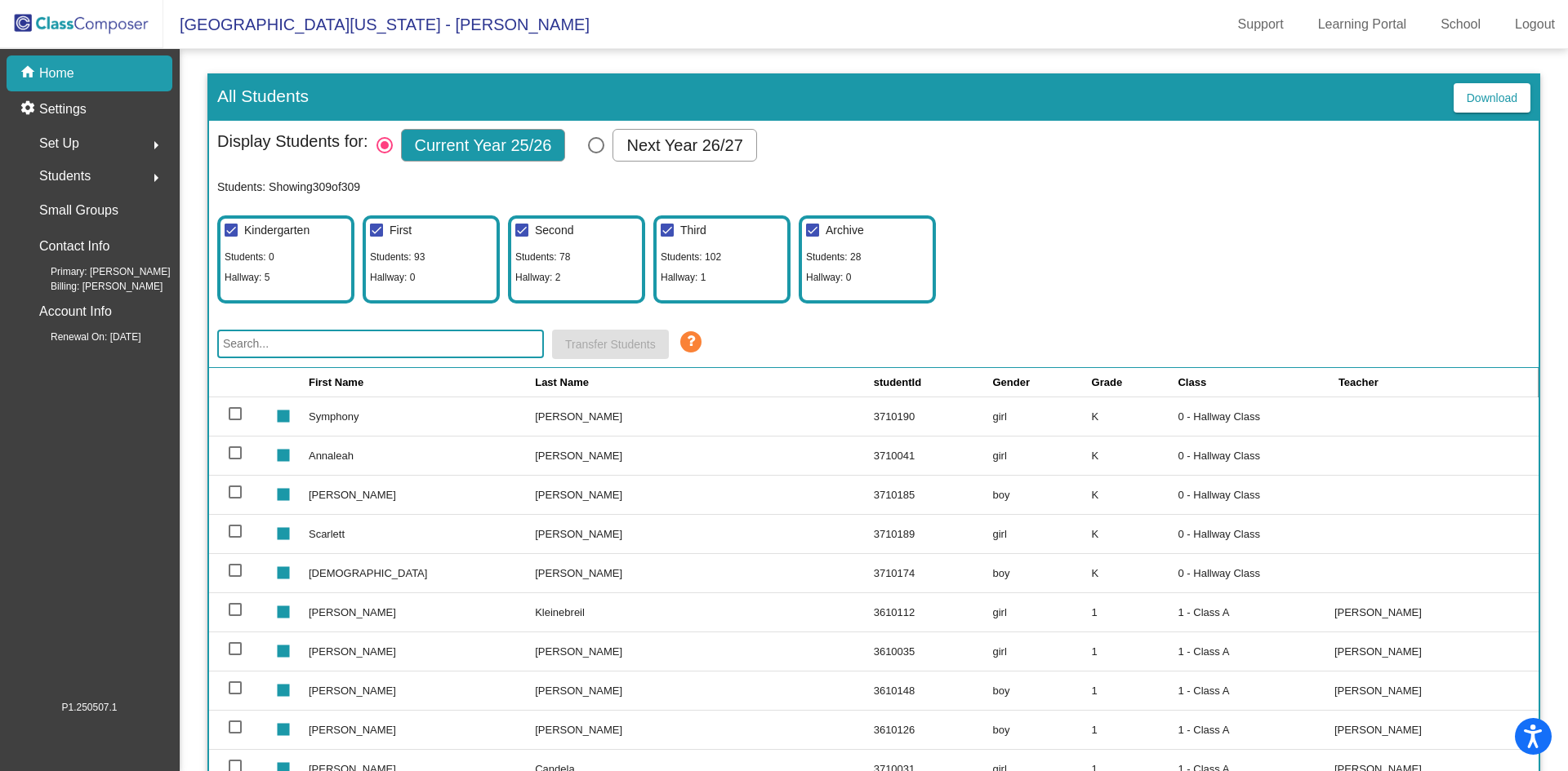
click at [70, 77] on p "Home" at bounding box center [57, 73] width 35 height 19
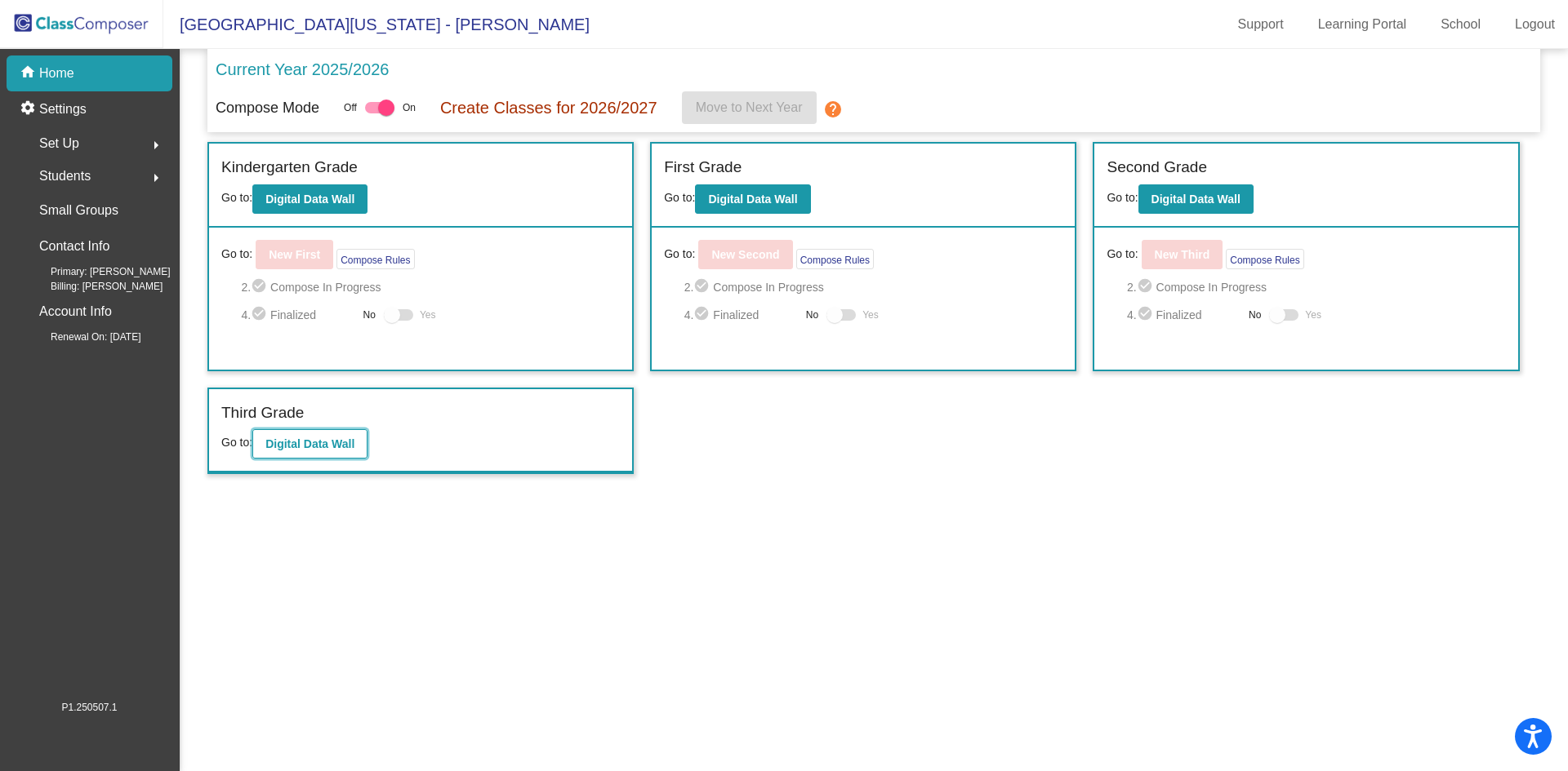
click at [311, 441] on b "Digital Data Wall" at bounding box center [310, 444] width 89 height 13
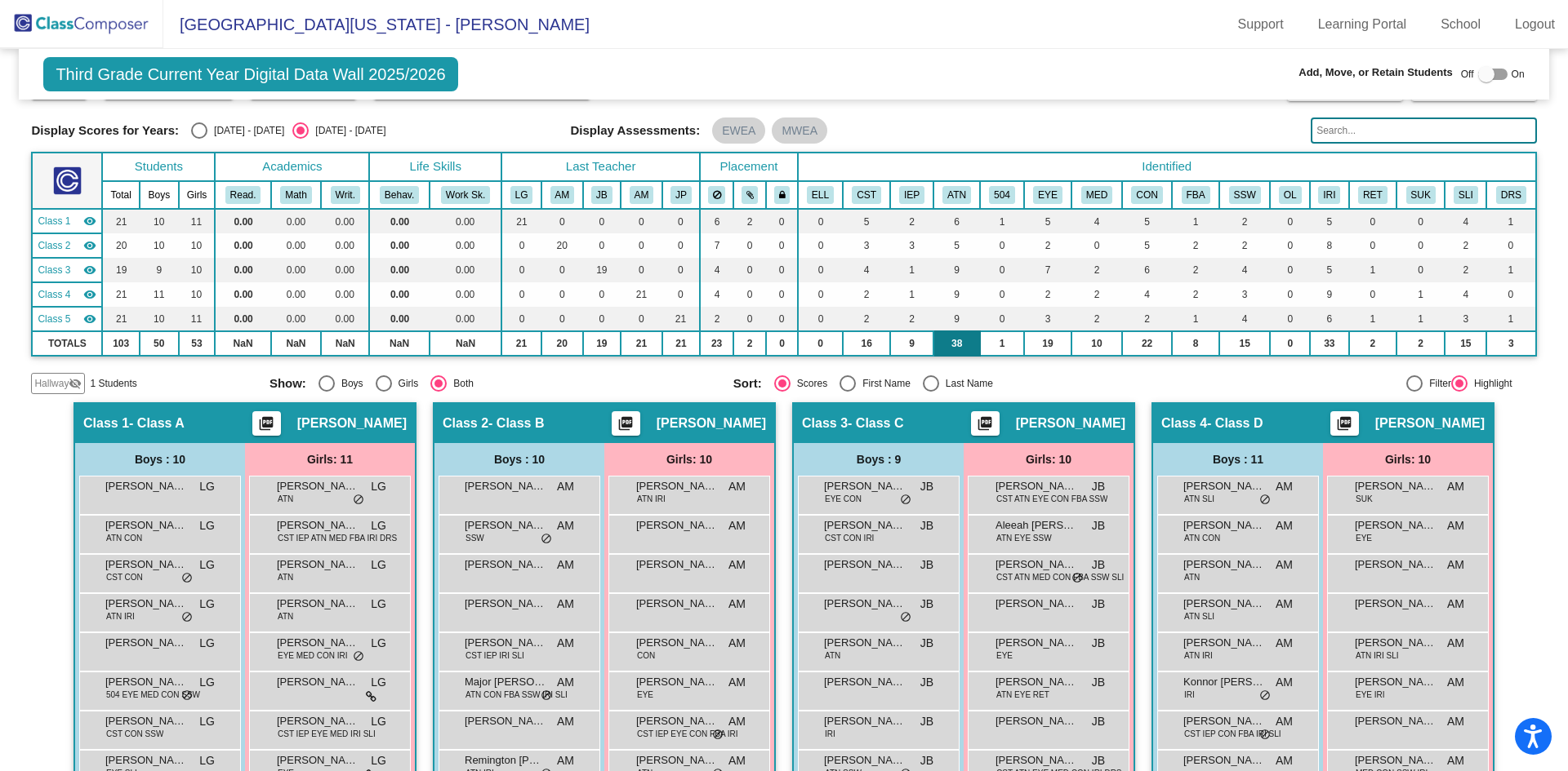
scroll to position [164, 0]
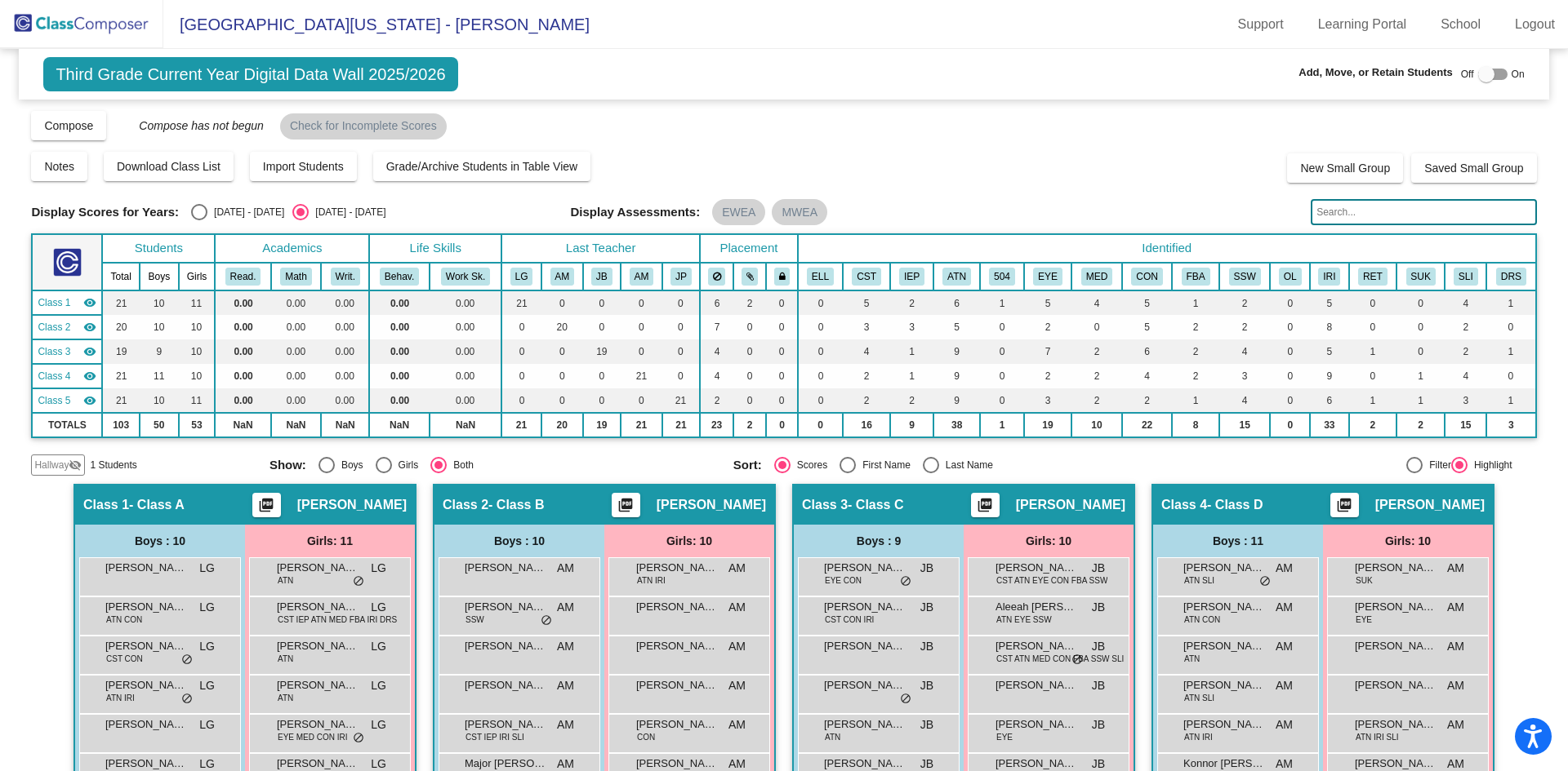
click at [52, 463] on span "Hallway" at bounding box center [51, 466] width 34 height 15
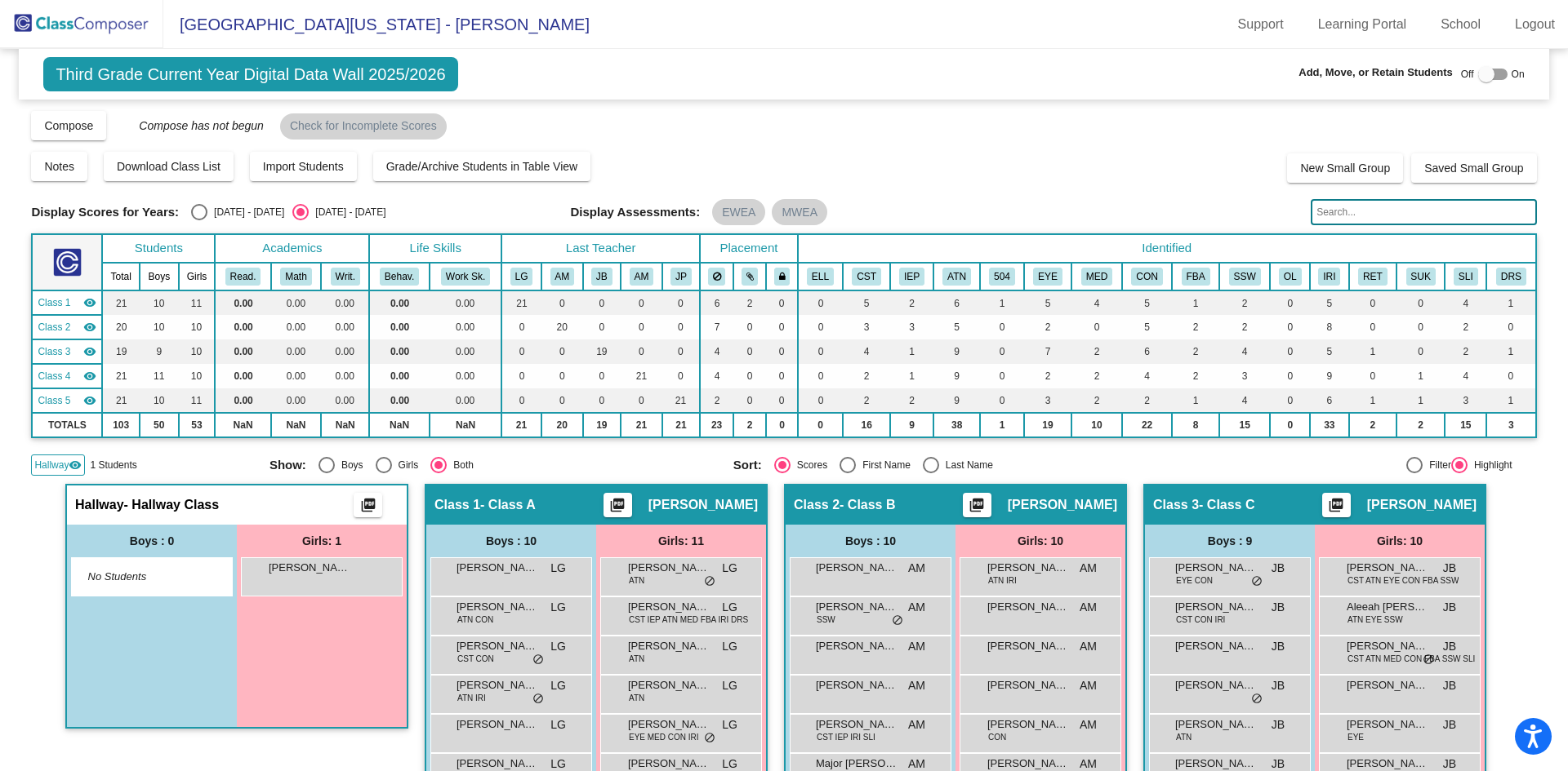
click at [696, 127] on div "Compose View Compose View & Edit Compose Submit Classes Compose has not begun C…" at bounding box center [783, 124] width 1505 height 31
click at [1520, 21] on link "Logout" at bounding box center [1534, 24] width 66 height 26
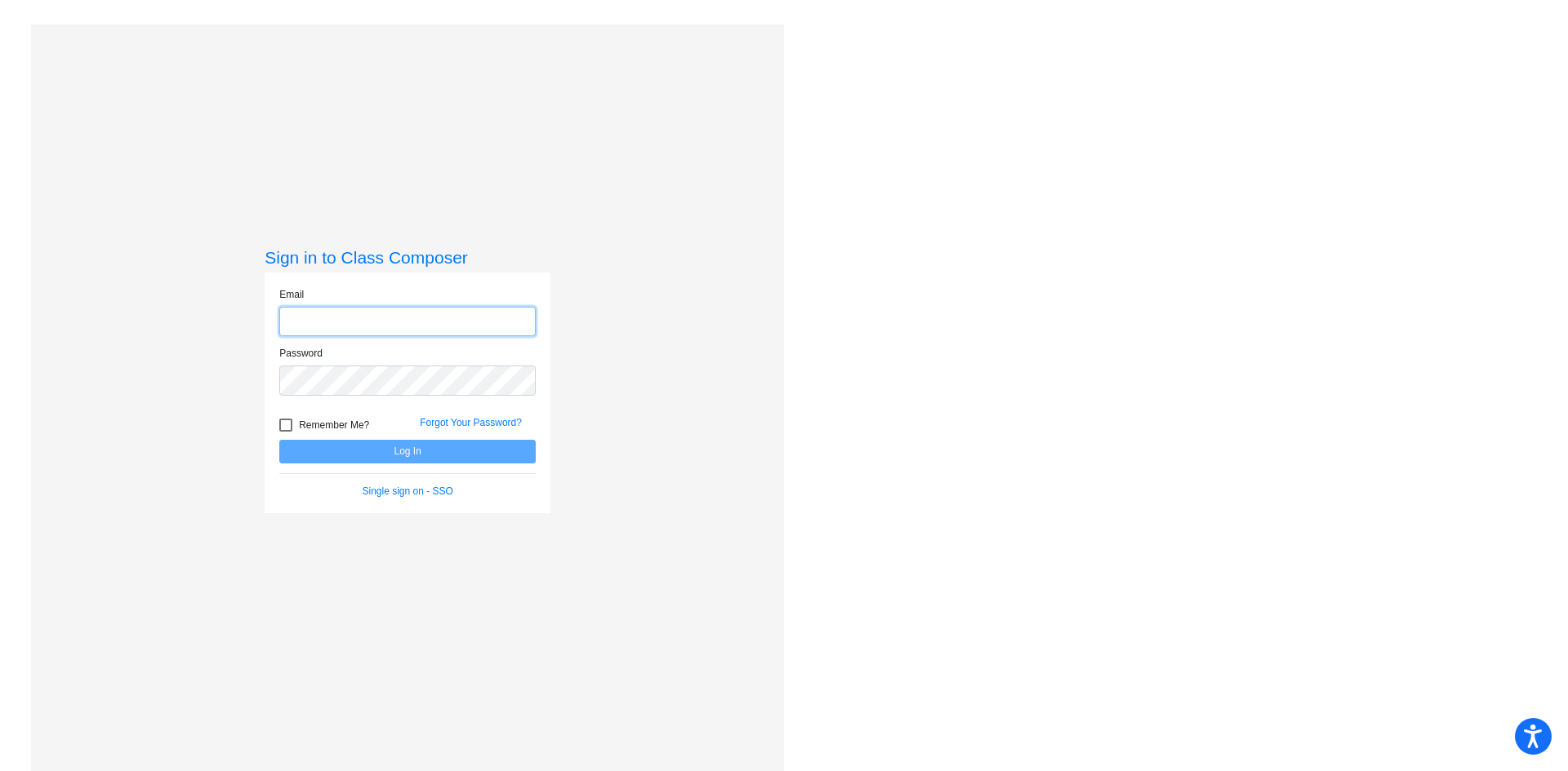
type input "krantzj@gaylord.k12.mi.us"
